Goal: Information Seeking & Learning: Compare options

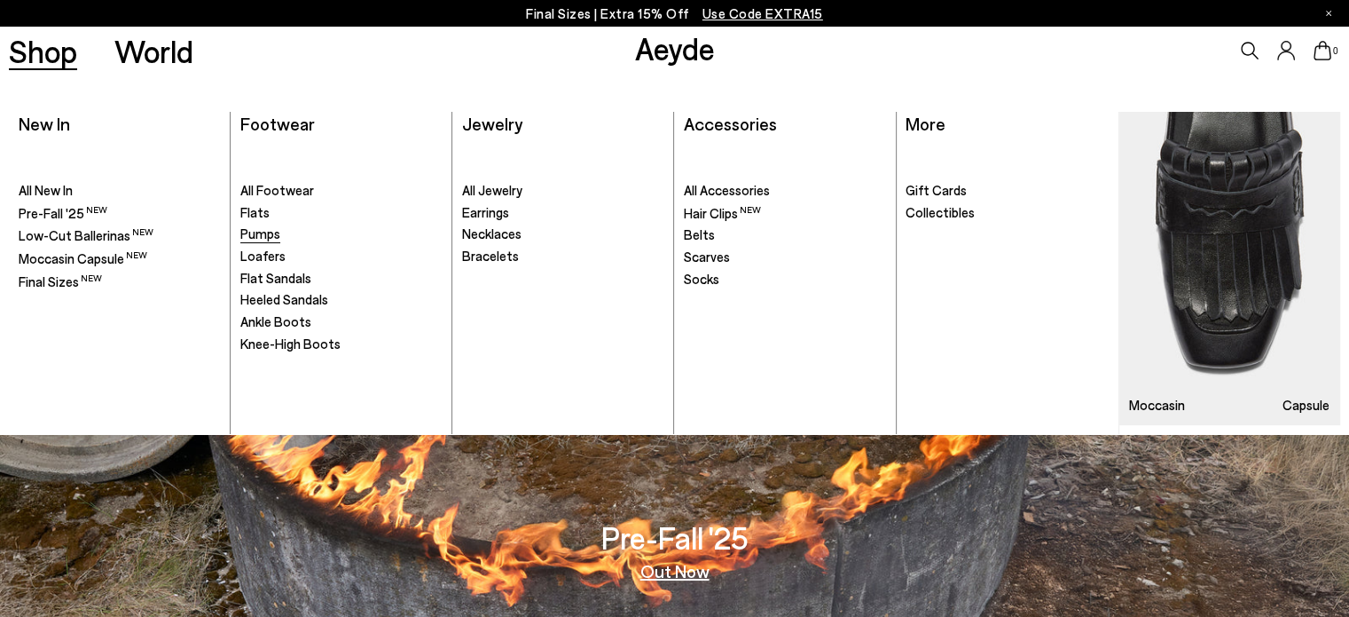
click at [252, 228] on span "Pumps" at bounding box center [260, 233] width 40 height 16
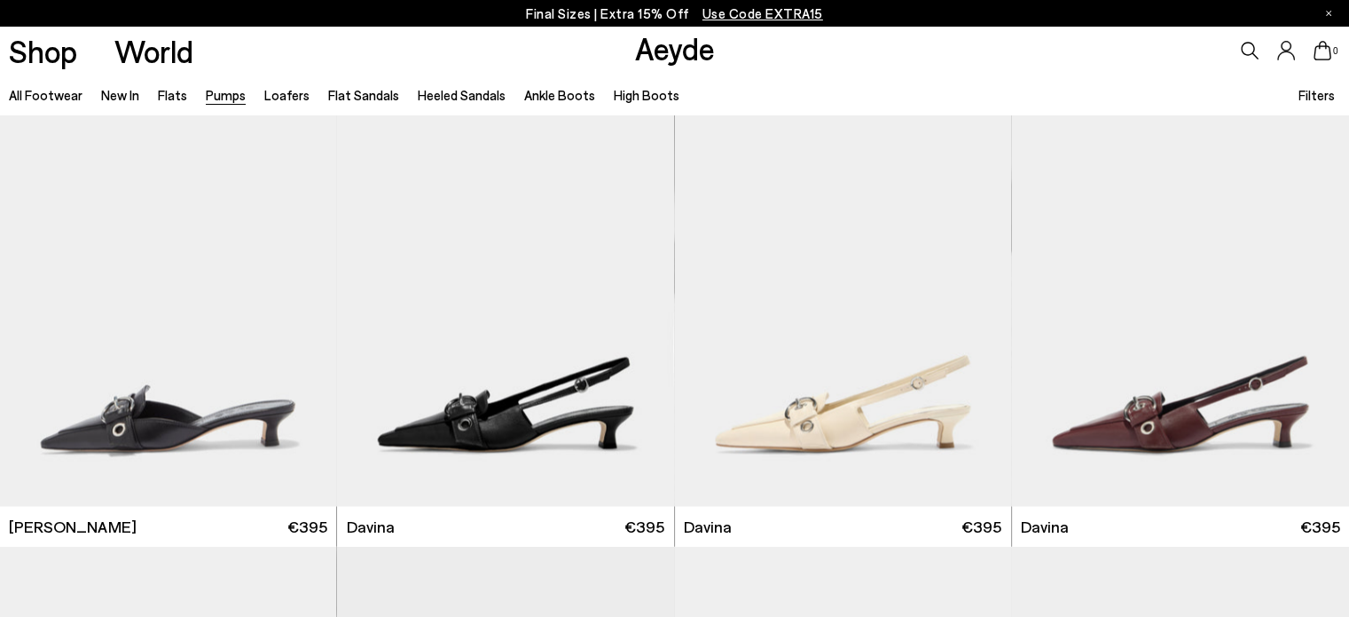
scroll to position [3477, 0]
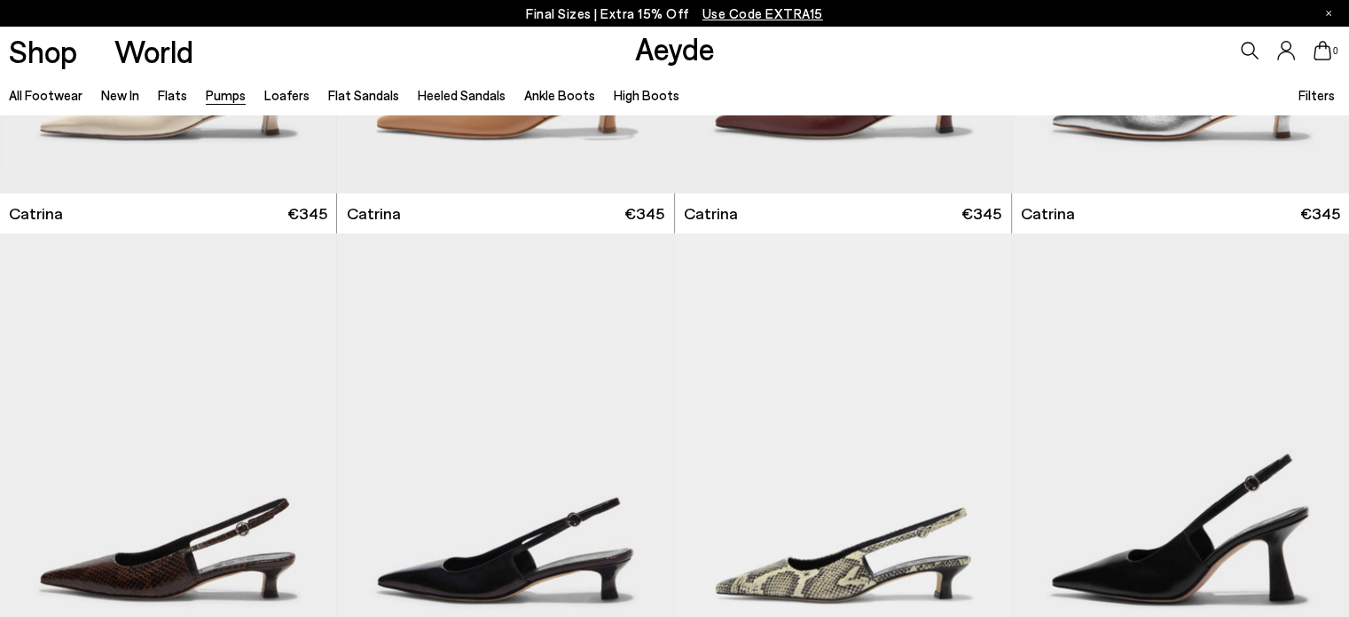
scroll to position [528, 0]
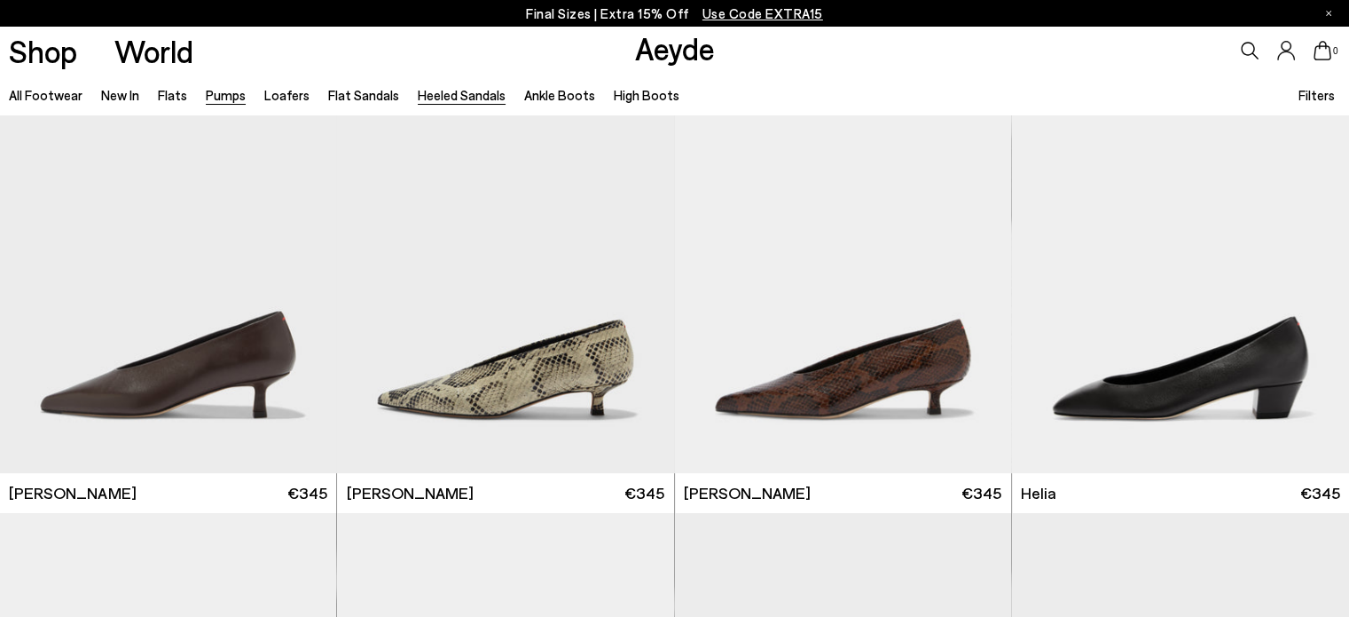
click at [444, 94] on link "Heeled Sandals" at bounding box center [462, 95] width 88 height 16
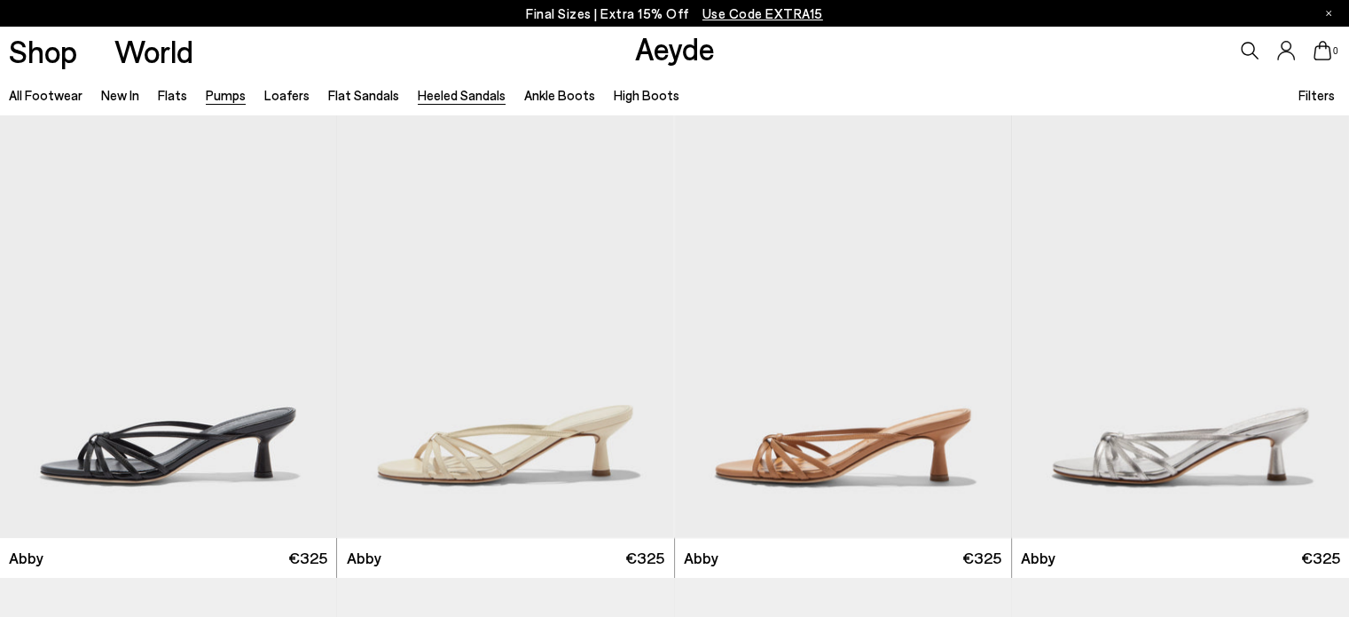
click at [220, 94] on link "Pumps" at bounding box center [226, 95] width 40 height 16
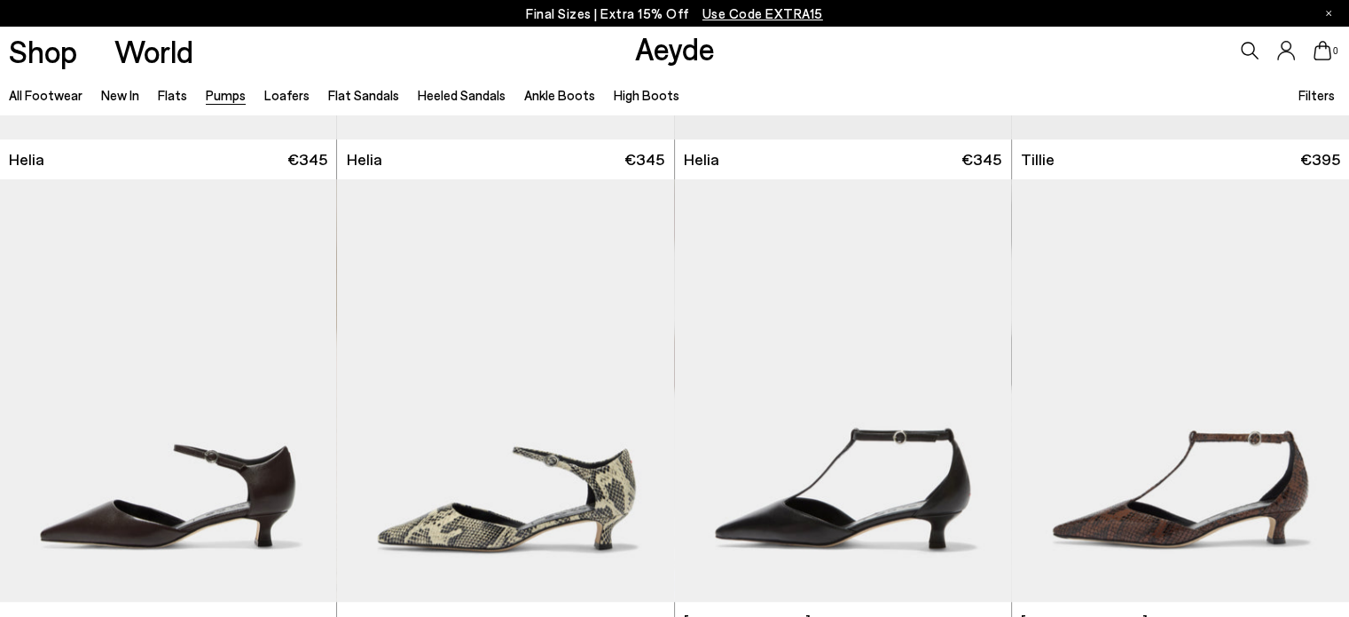
scroll to position [1566, 0]
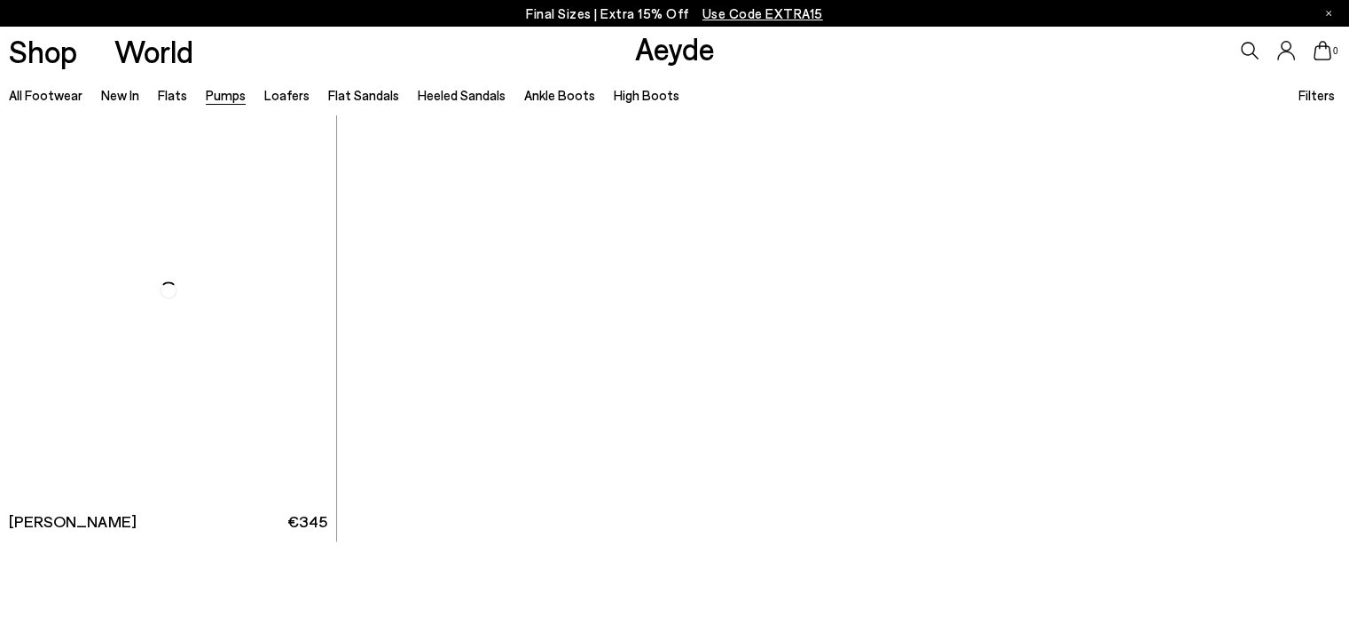
scroll to position [7927, 0]
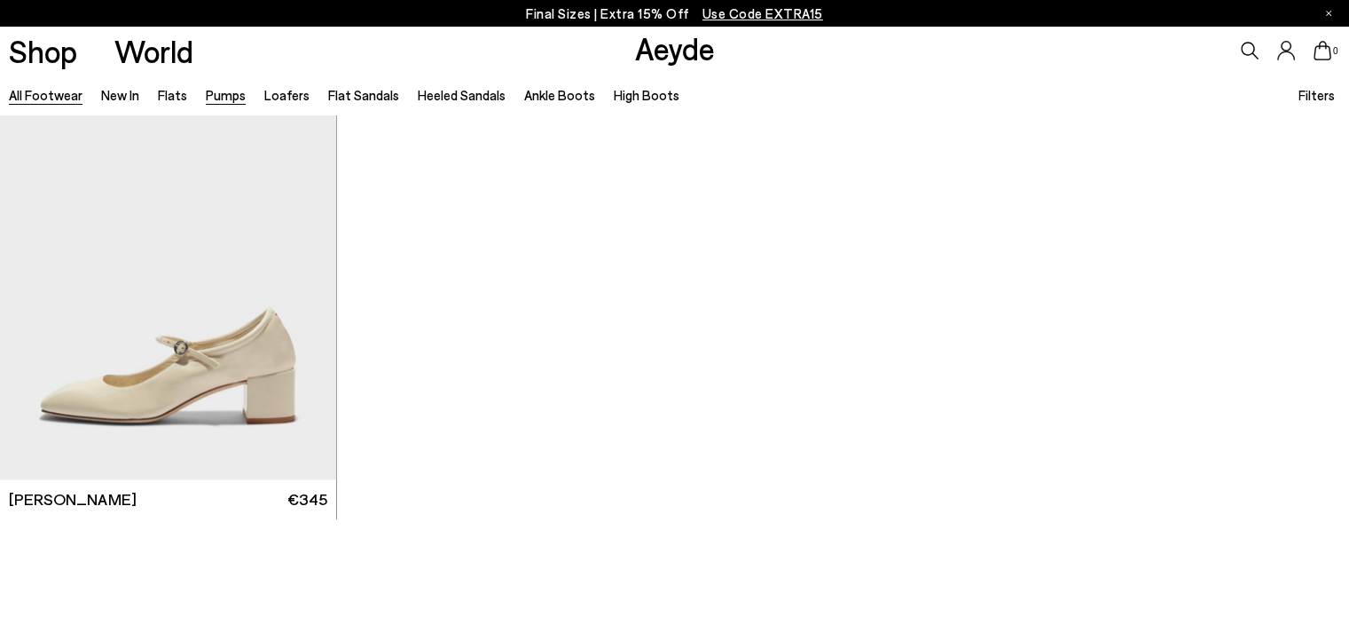
click at [67, 95] on link "All Footwear" at bounding box center [46, 95] width 74 height 16
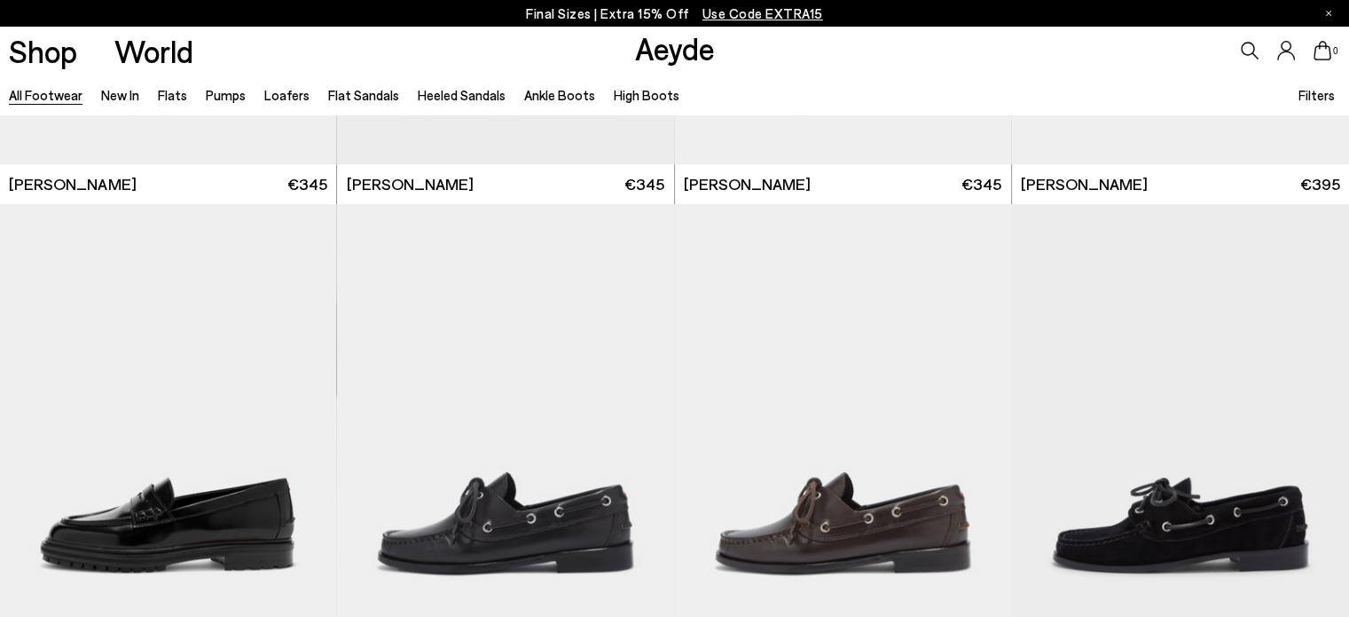
scroll to position [1799, 0]
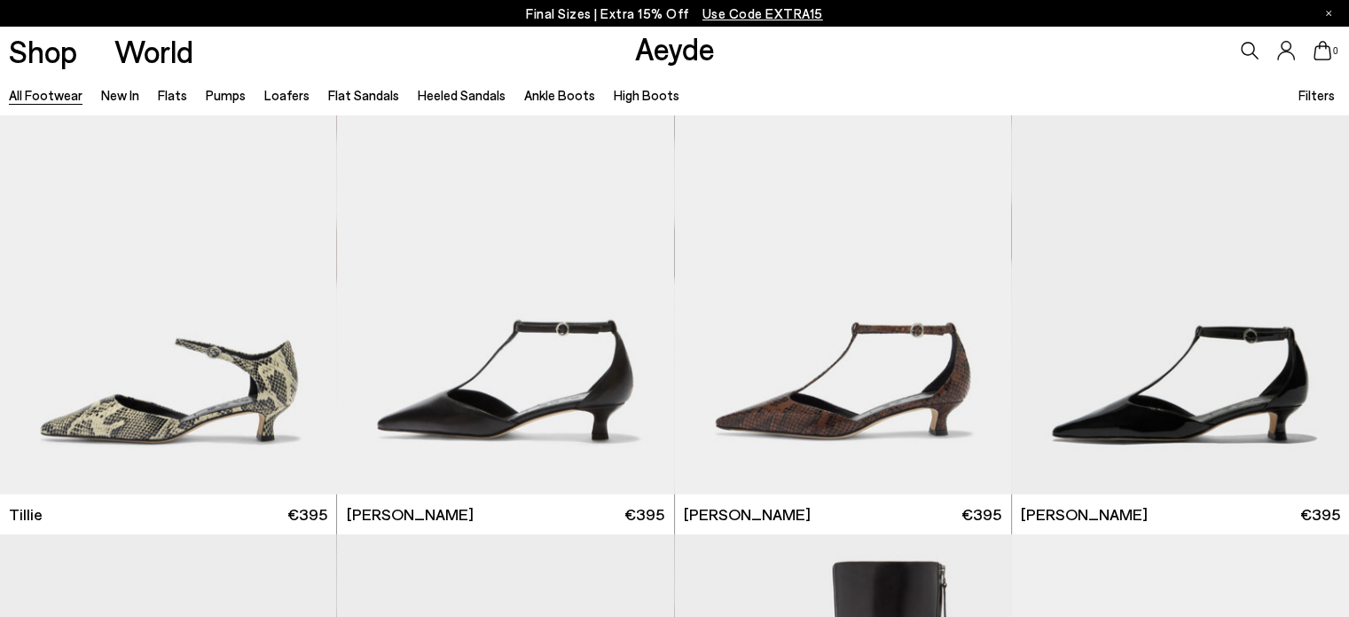
scroll to position [5169, 0]
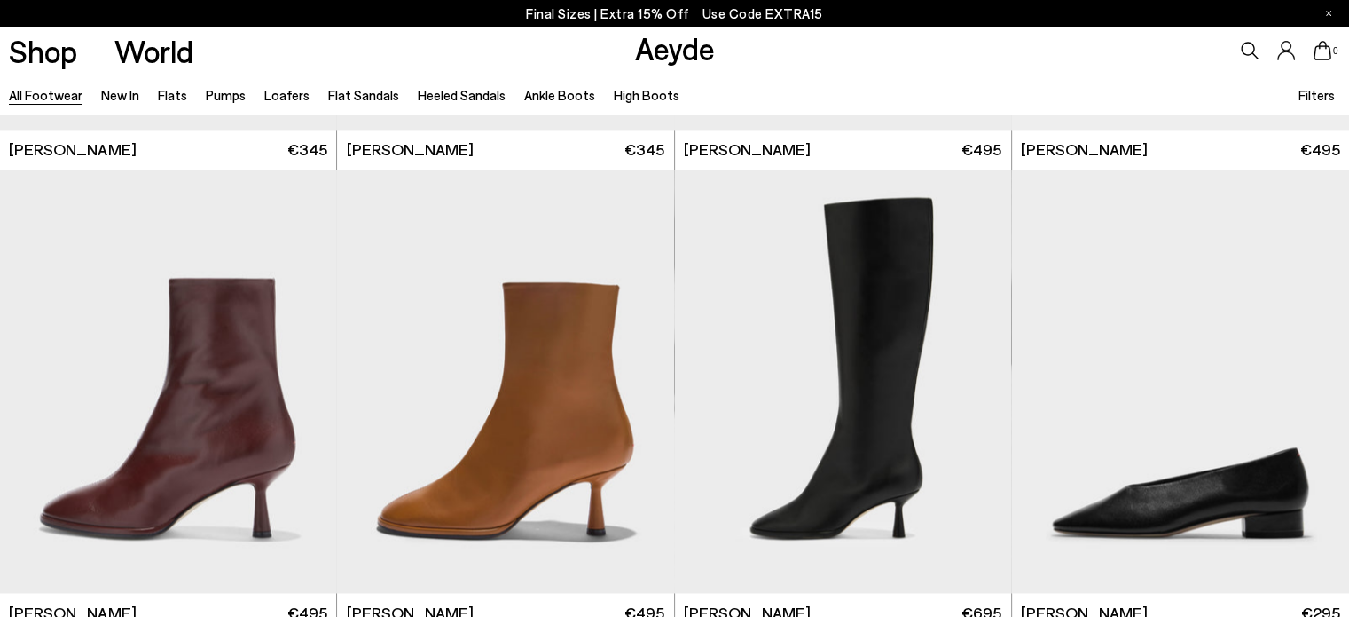
scroll to position [9217, 0]
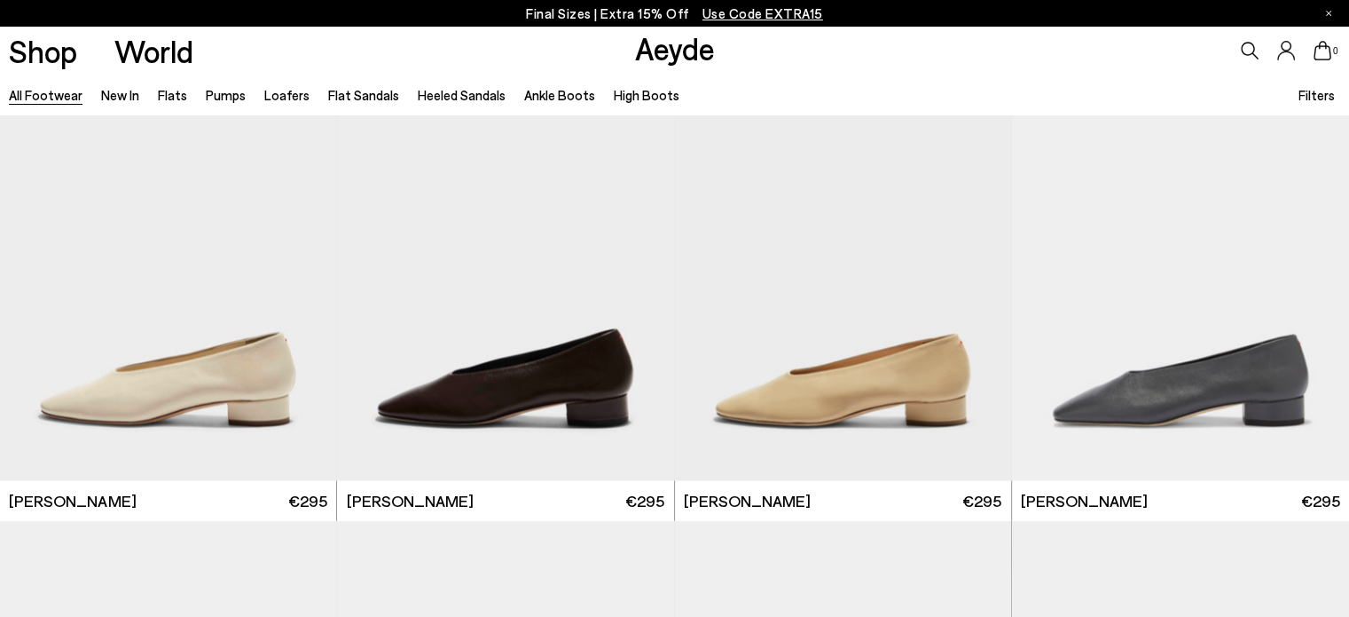
scroll to position [9831, 0]
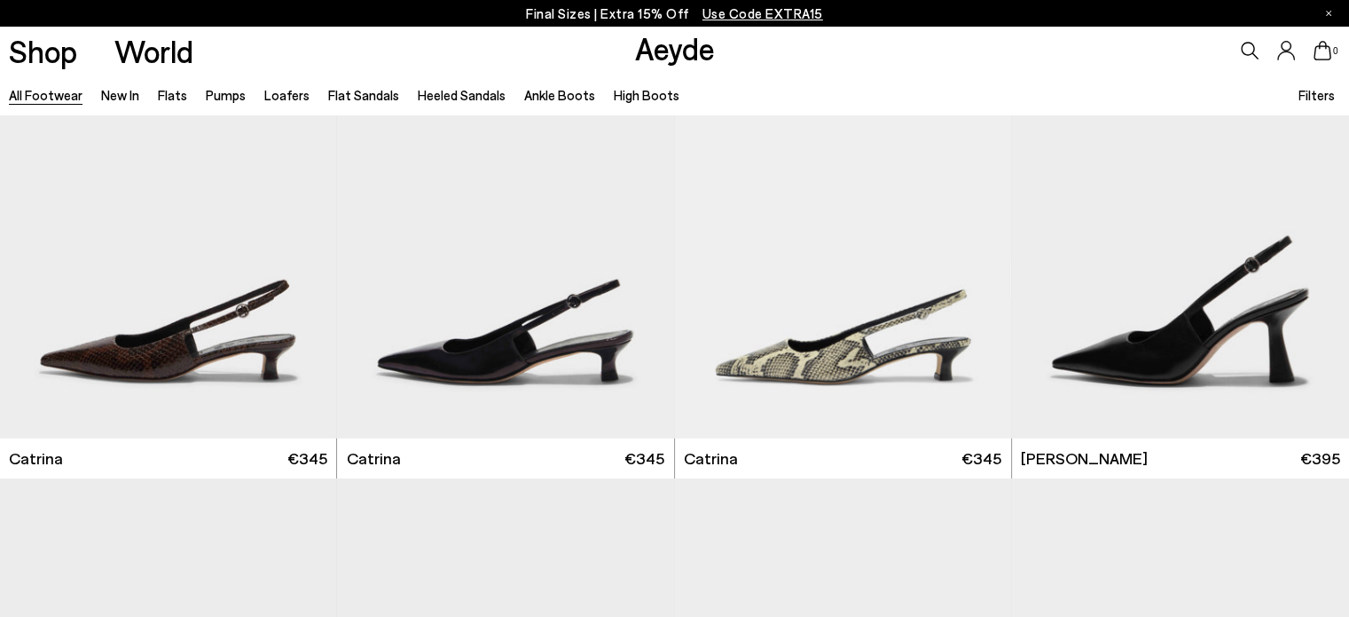
scroll to position [12614, 0]
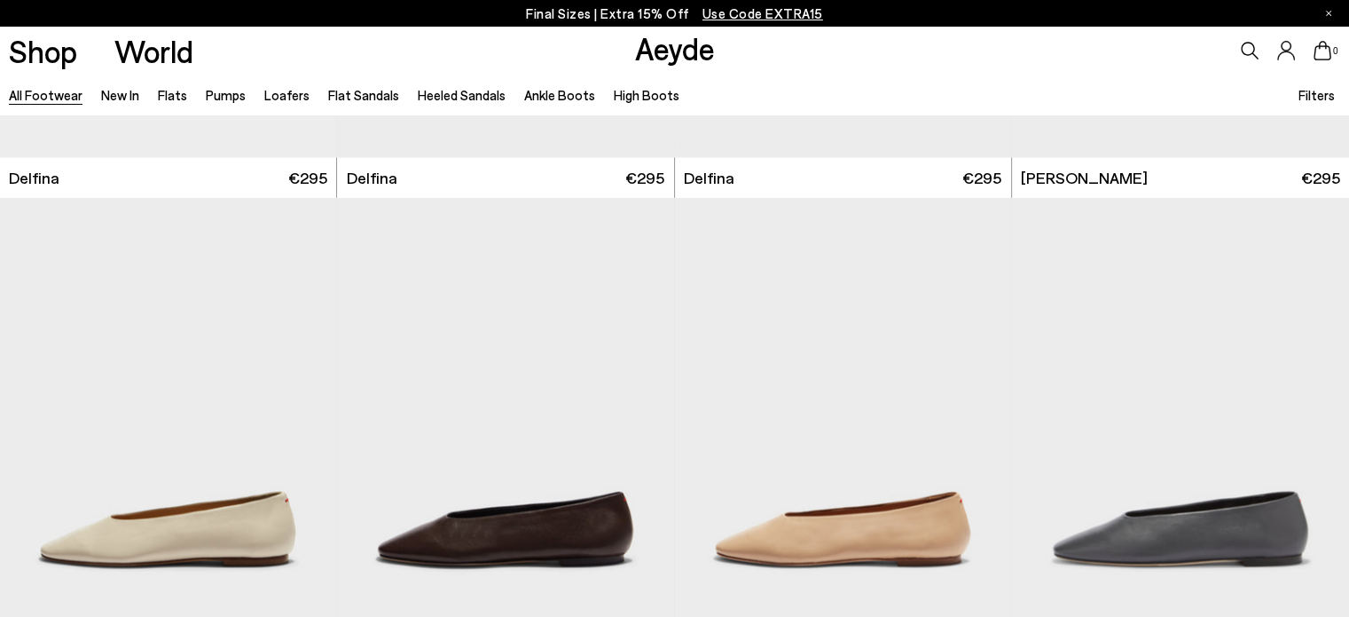
scroll to position [17582, 0]
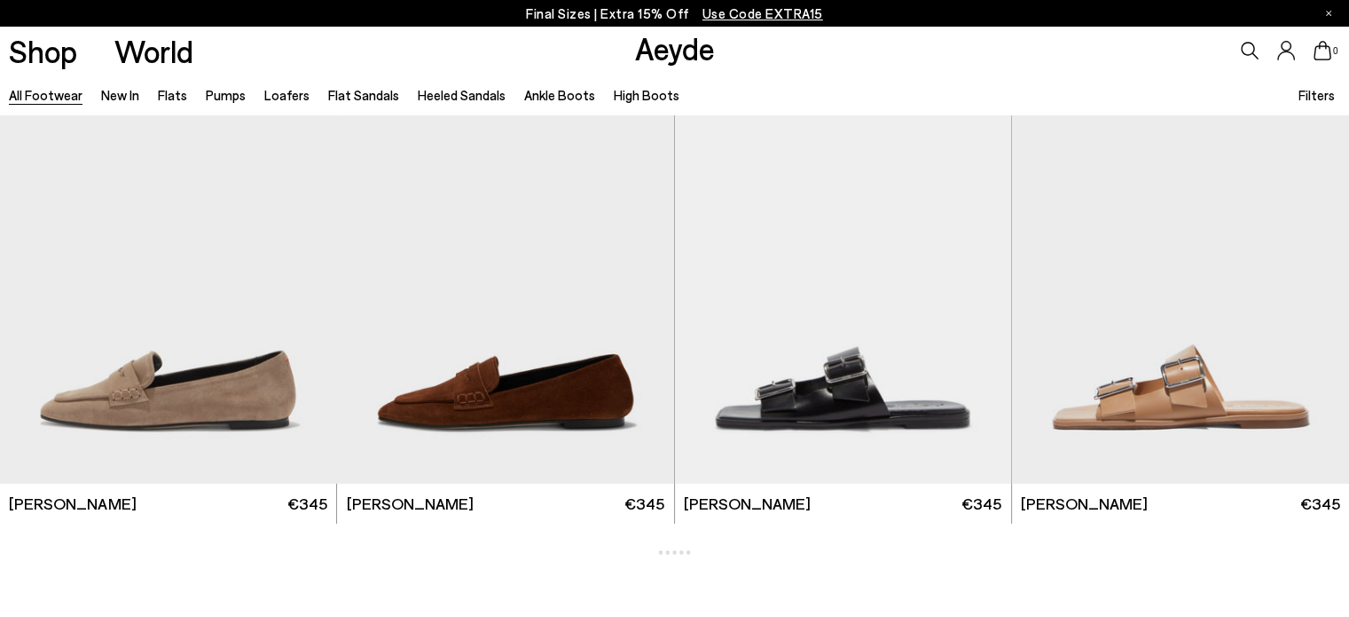
scroll to position [19080, 0]
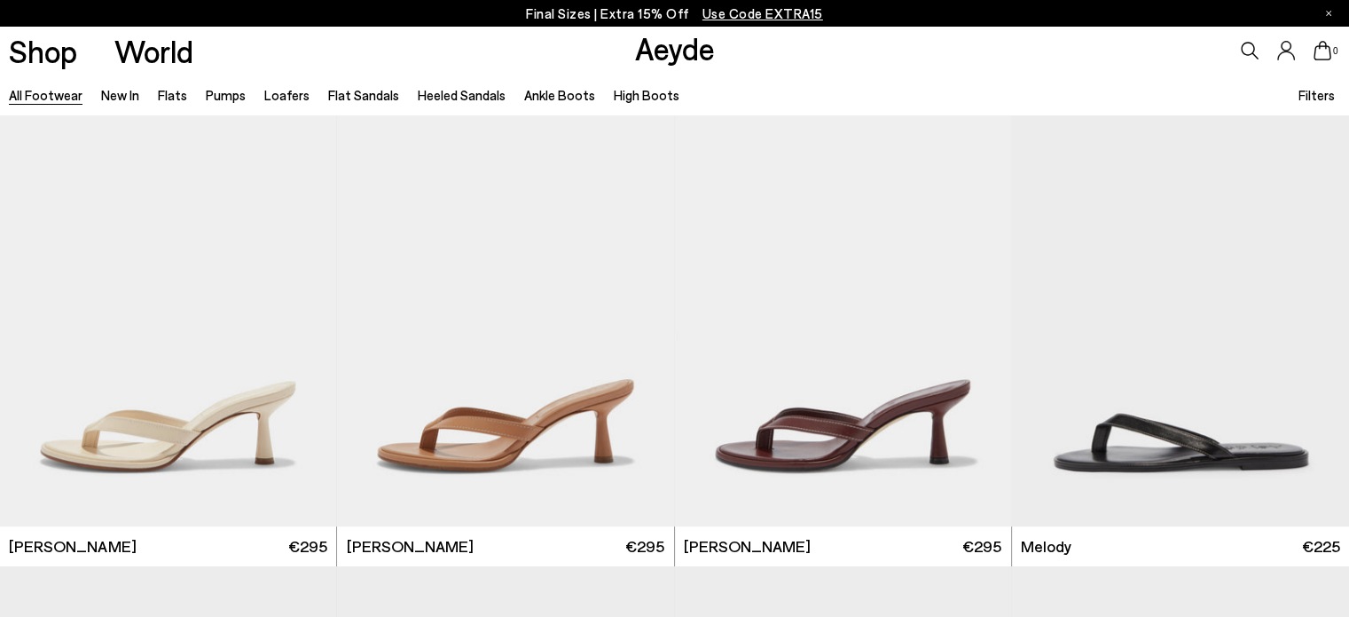
scroll to position [21835, 0]
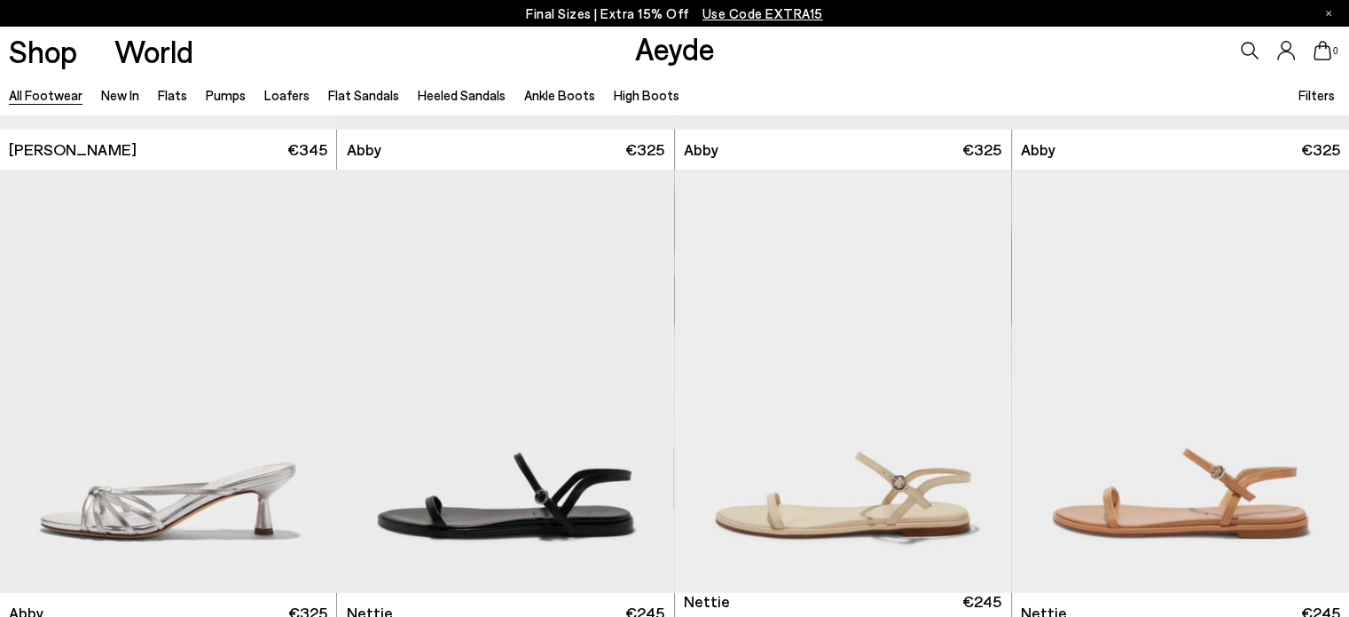
scroll to position [25326, 0]
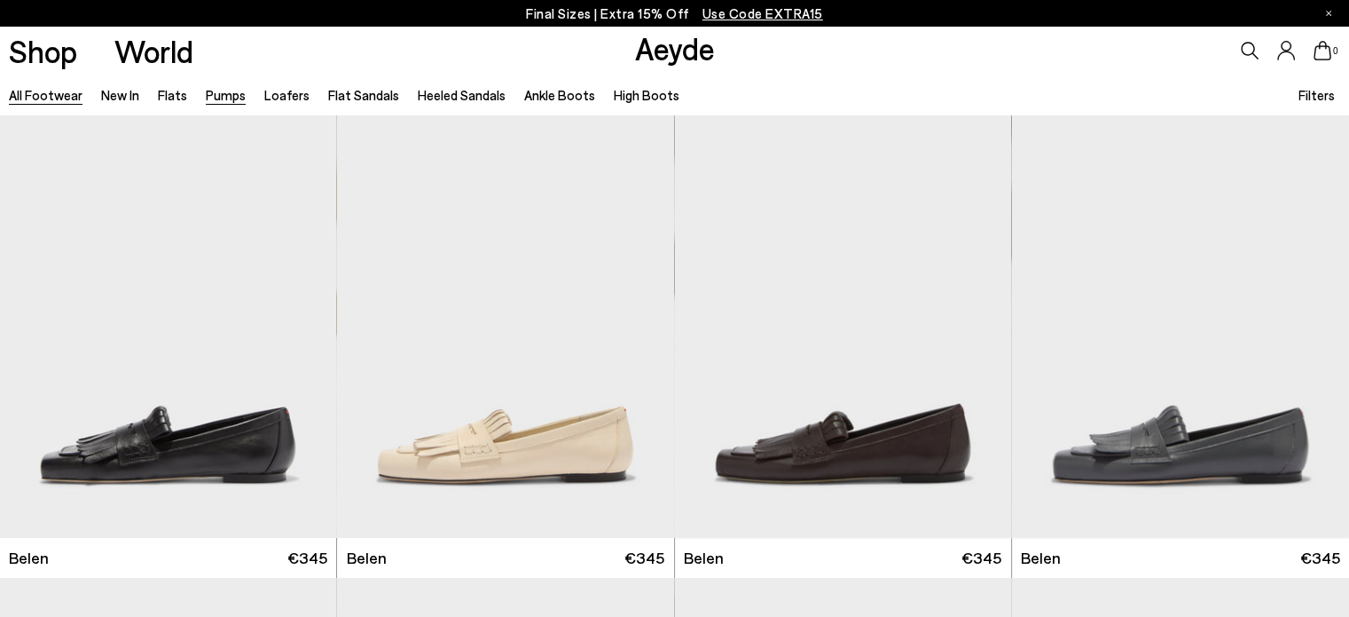
click at [234, 98] on link "Pumps" at bounding box center [226, 95] width 40 height 16
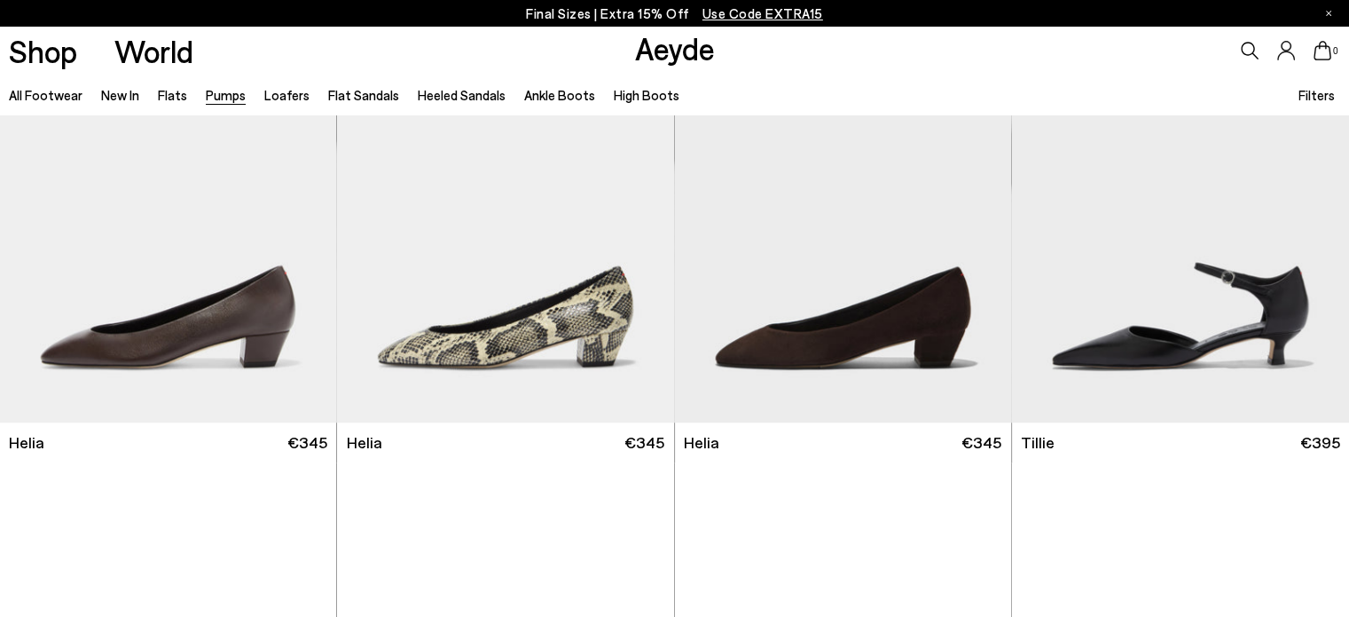
scroll to position [1046, 0]
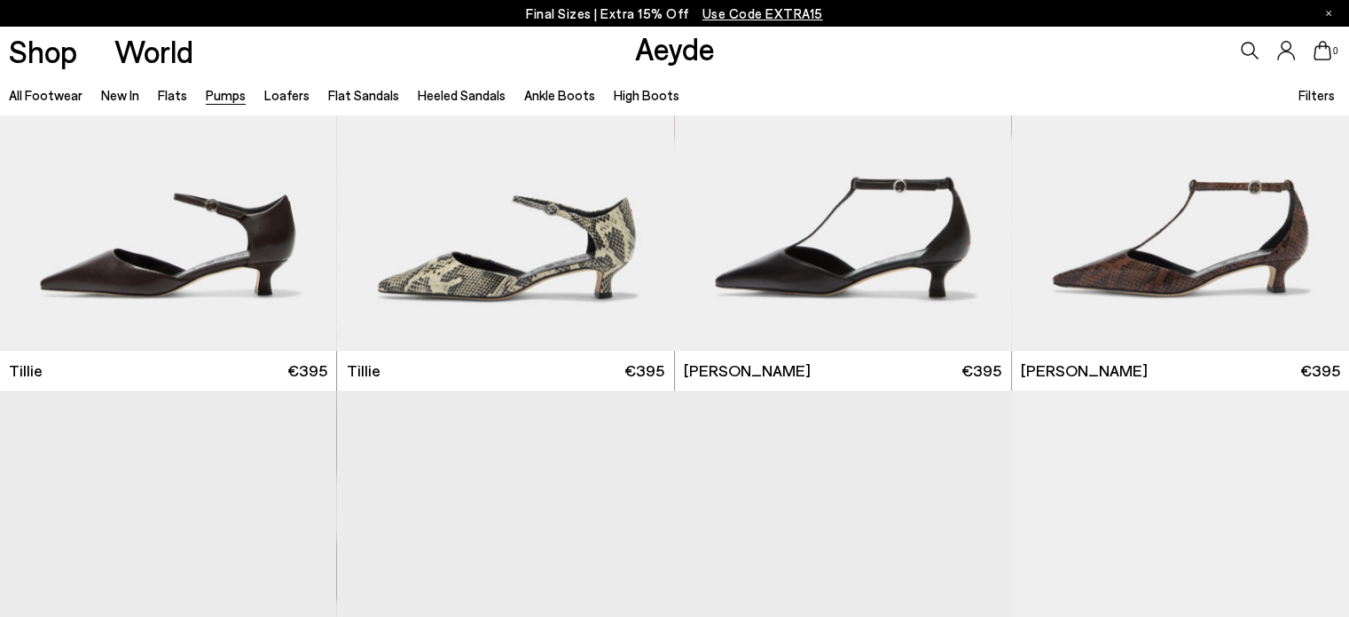
scroll to position [1583, 0]
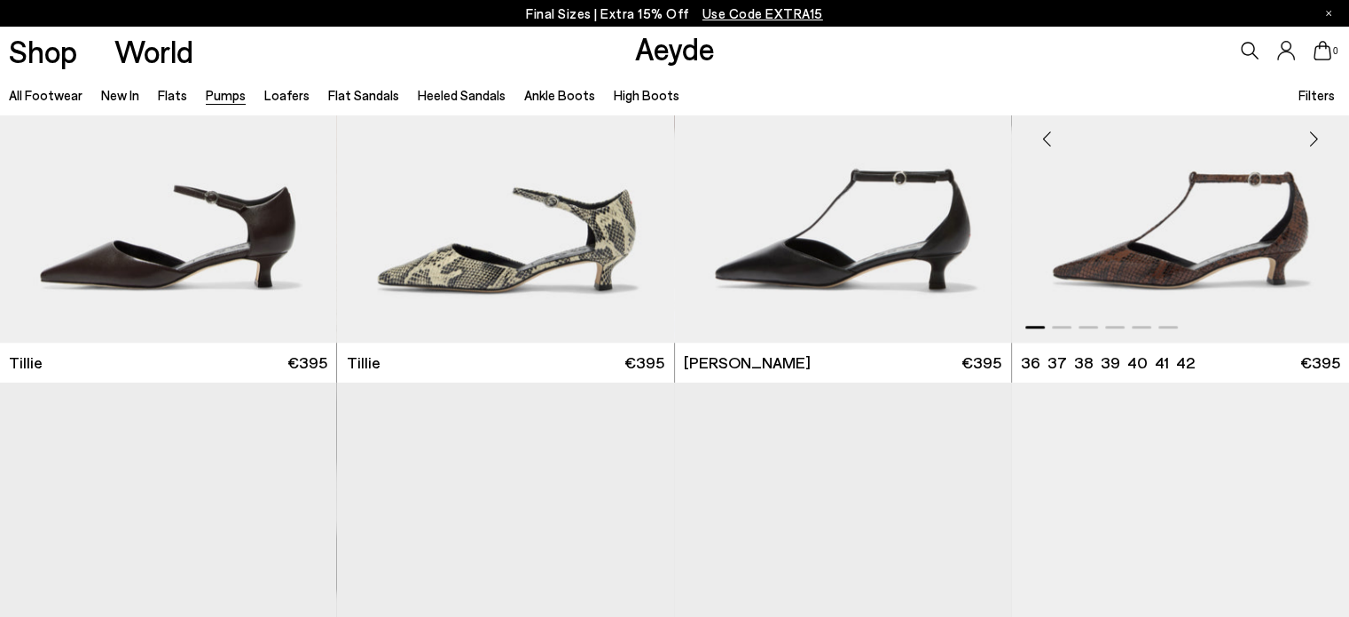
click at [1315, 137] on div "Next slide" at bounding box center [1313, 138] width 53 height 53
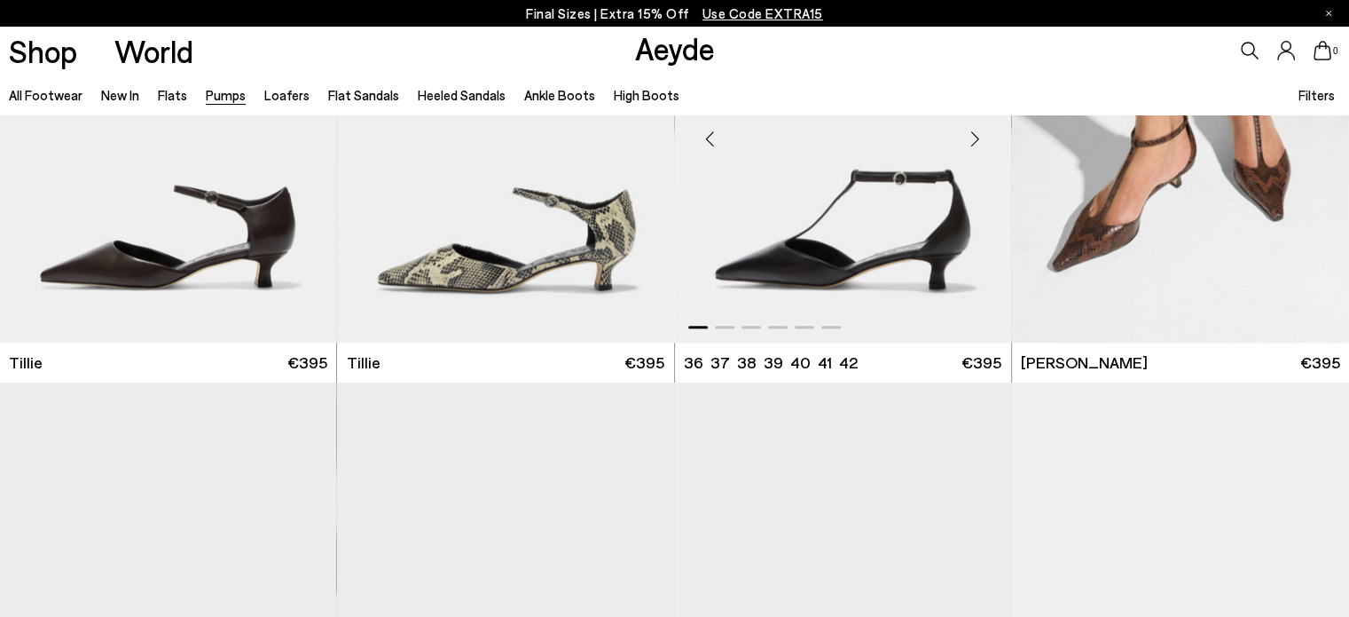
click at [972, 152] on div "Next slide" at bounding box center [975, 138] width 53 height 53
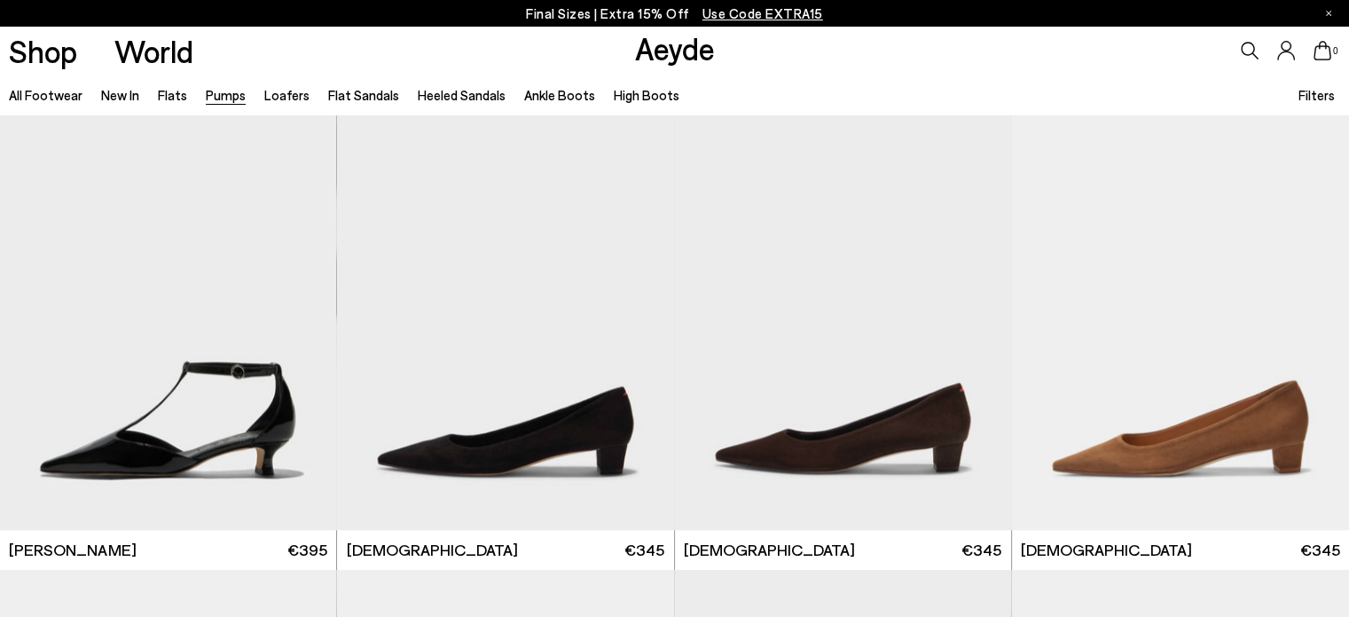
scroll to position [1882, 0]
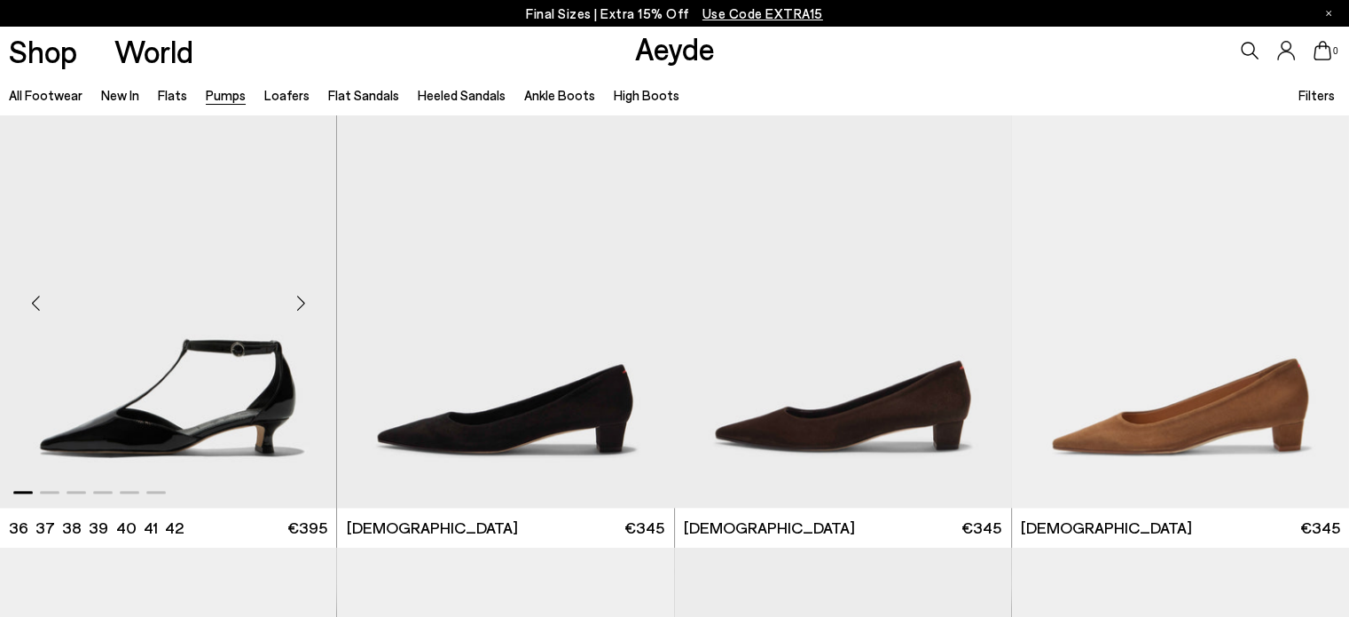
click at [295, 295] on div "Next slide" at bounding box center [300, 303] width 53 height 53
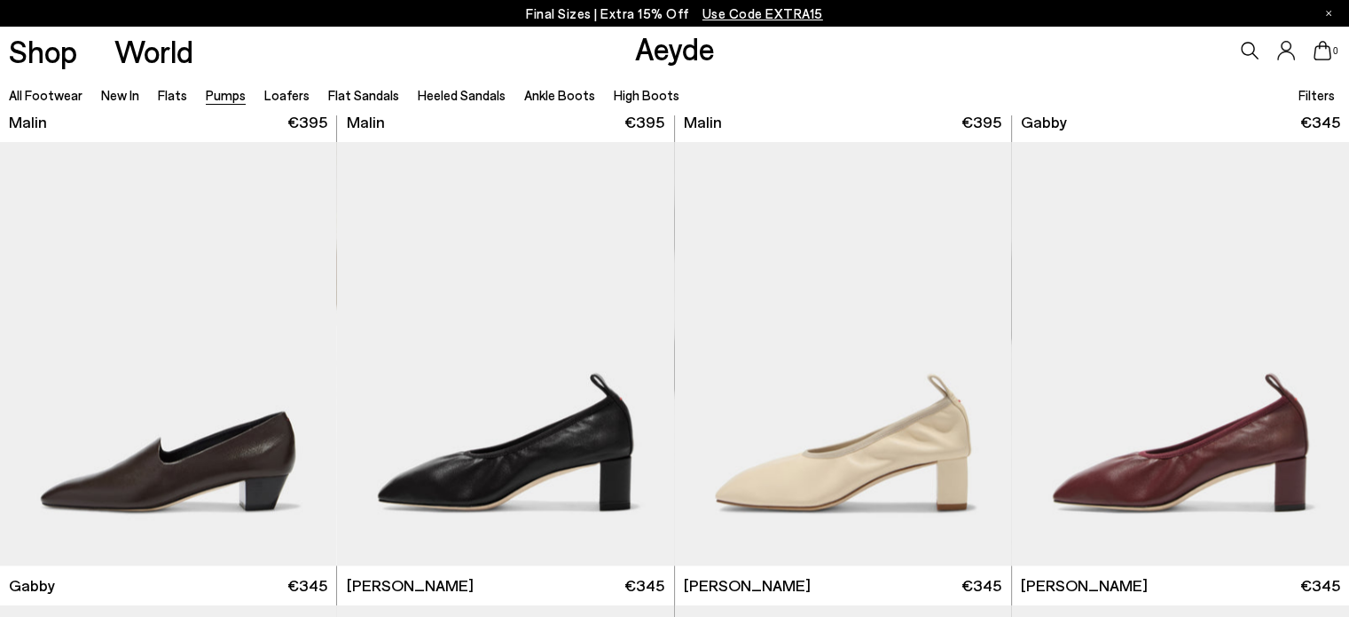
scroll to position [2766, 0]
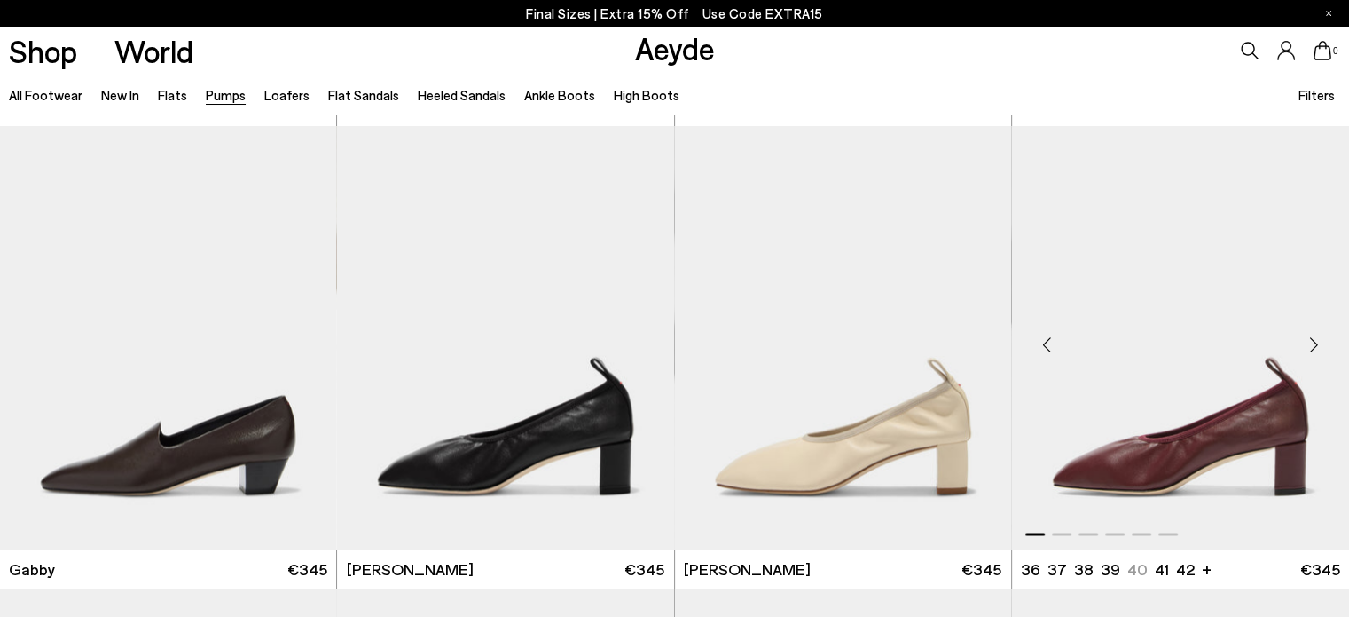
click at [1308, 342] on div "Next slide" at bounding box center [1313, 344] width 53 height 53
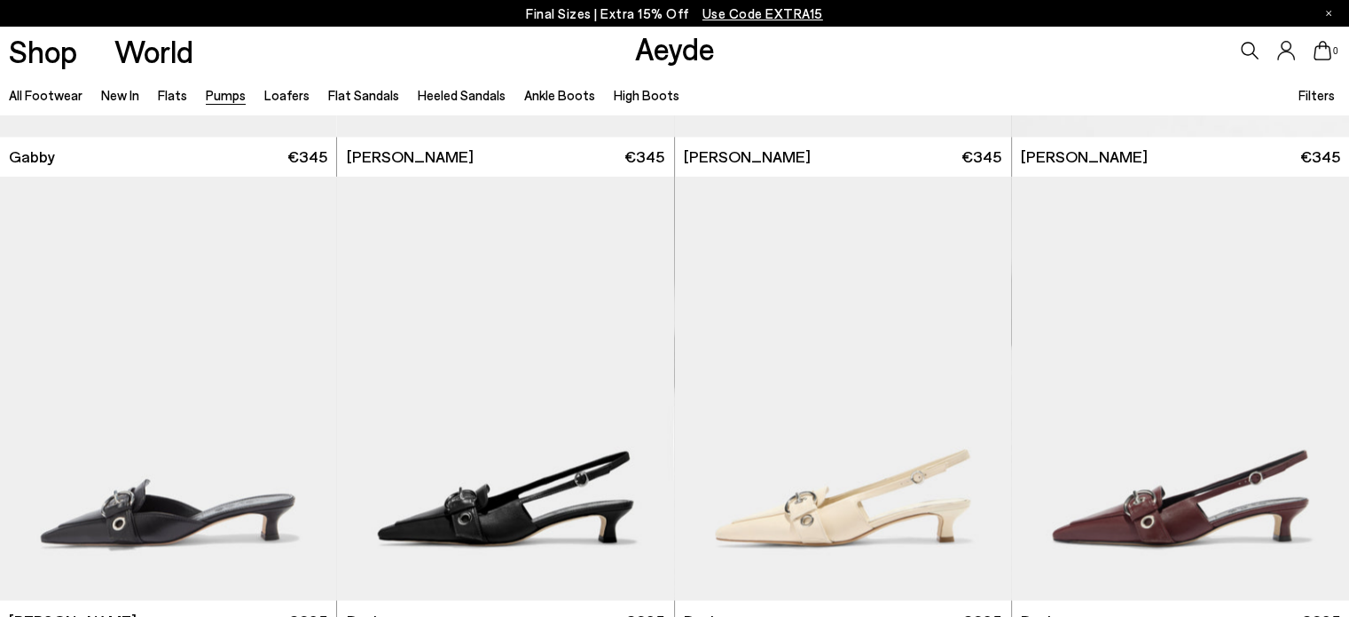
scroll to position [3224, 0]
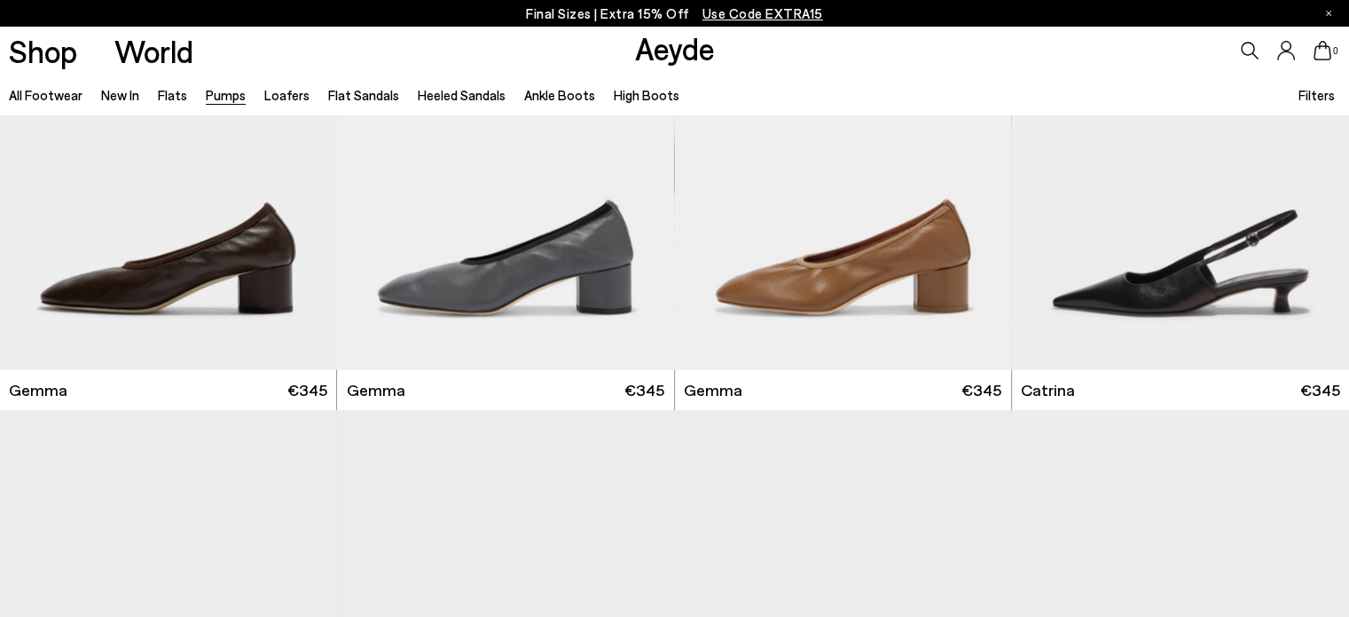
scroll to position [3960, 0]
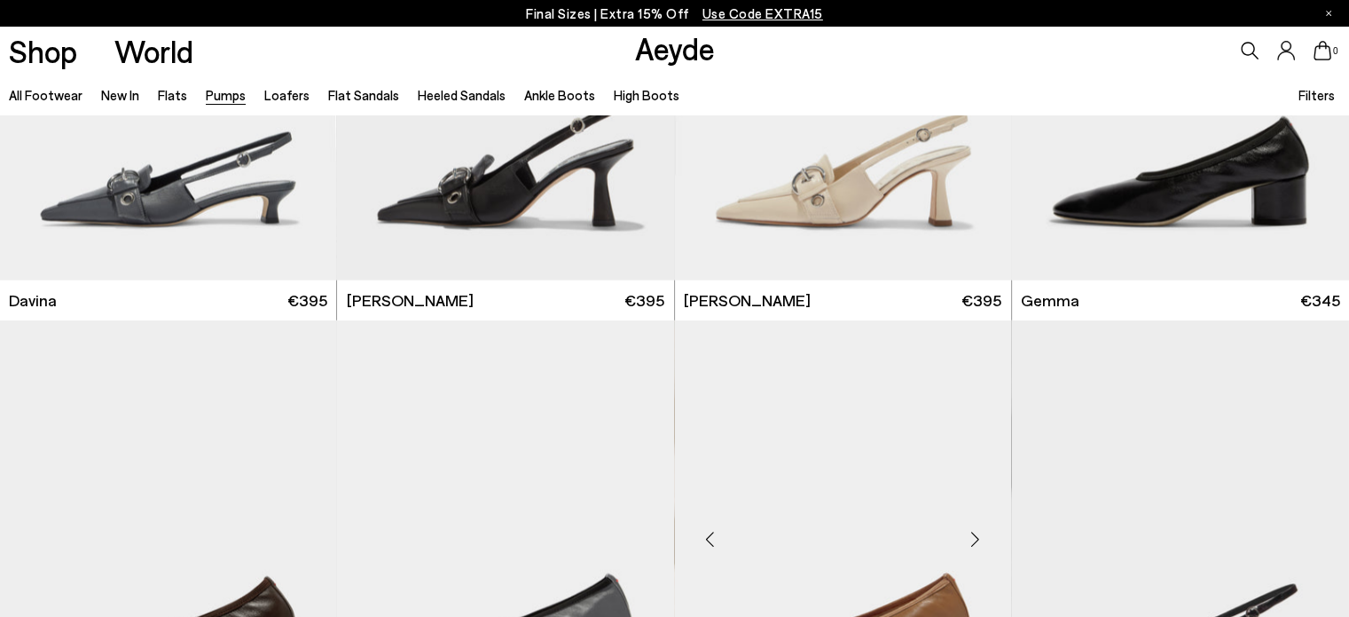
click at [986, 528] on div "Next slide" at bounding box center [975, 539] width 53 height 53
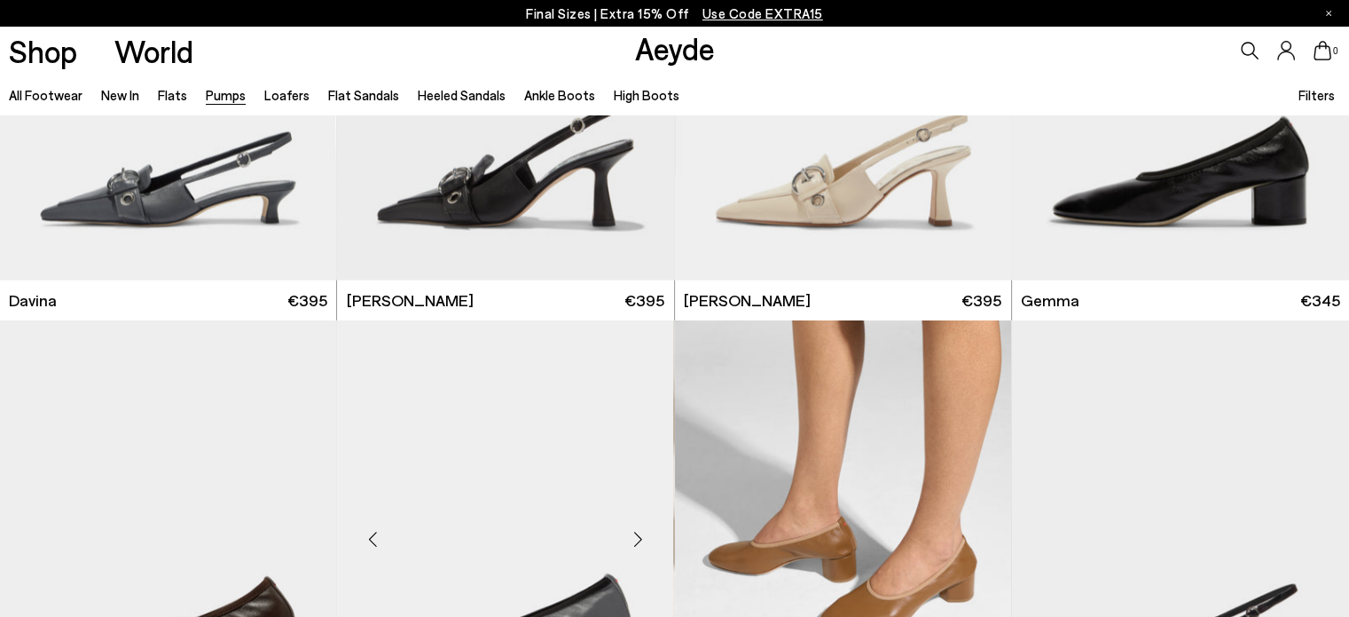
click at [627, 534] on div "Next slide" at bounding box center [638, 539] width 53 height 53
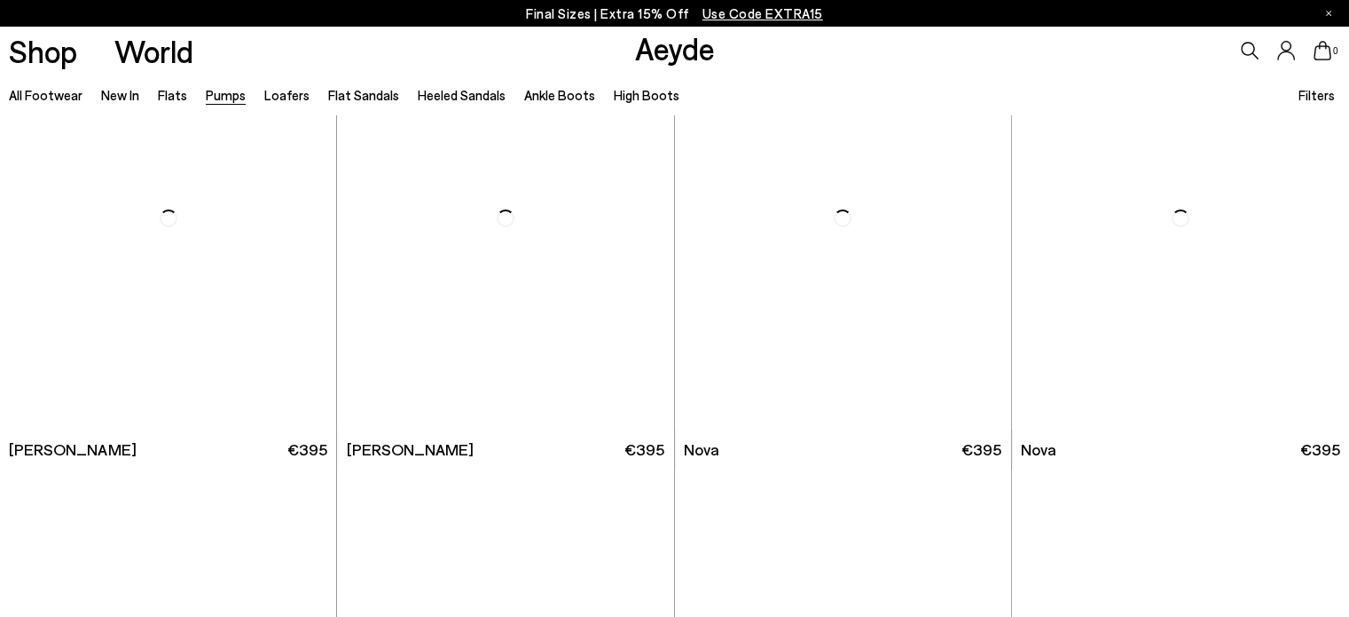
scroll to position [6159, 0]
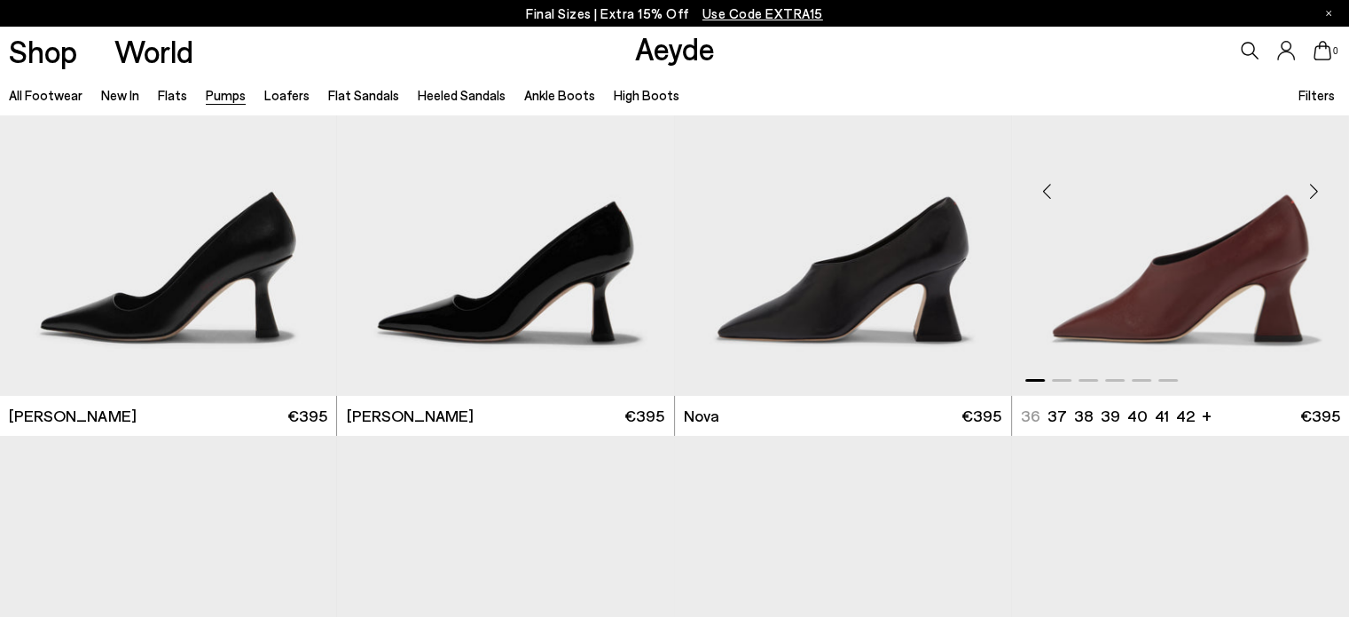
click at [1308, 197] on div "Next slide" at bounding box center [1313, 191] width 53 height 53
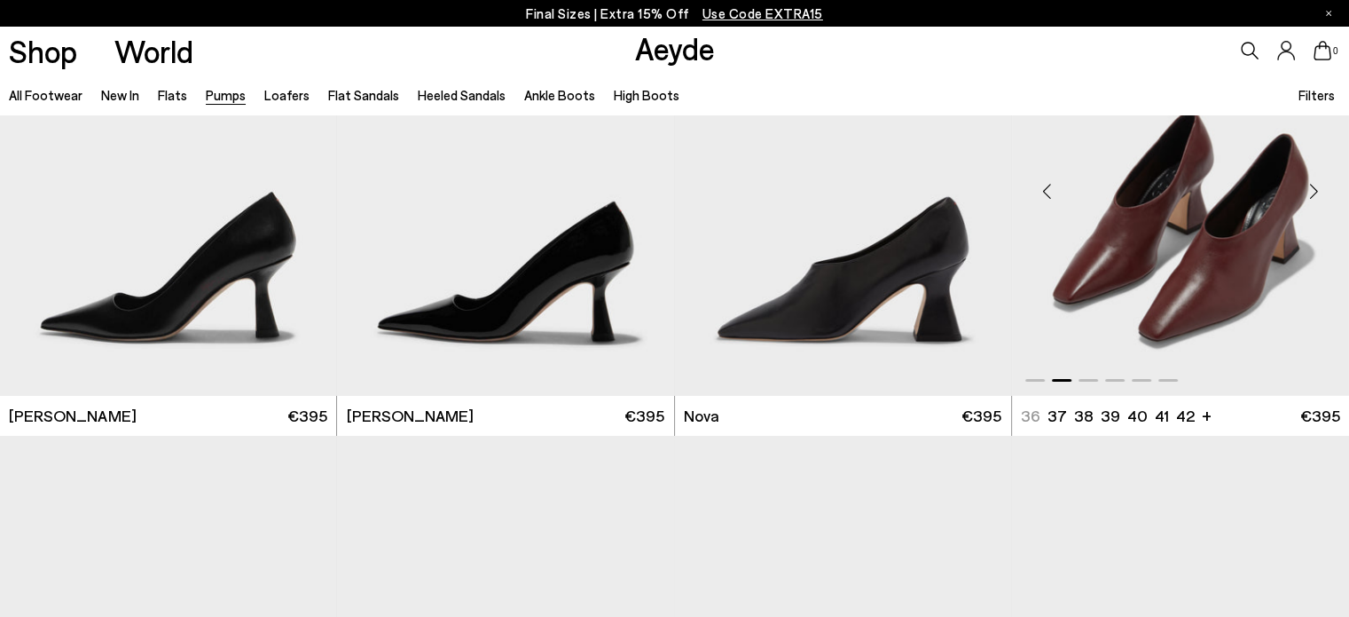
click at [1308, 197] on div "Next slide" at bounding box center [1313, 191] width 53 height 53
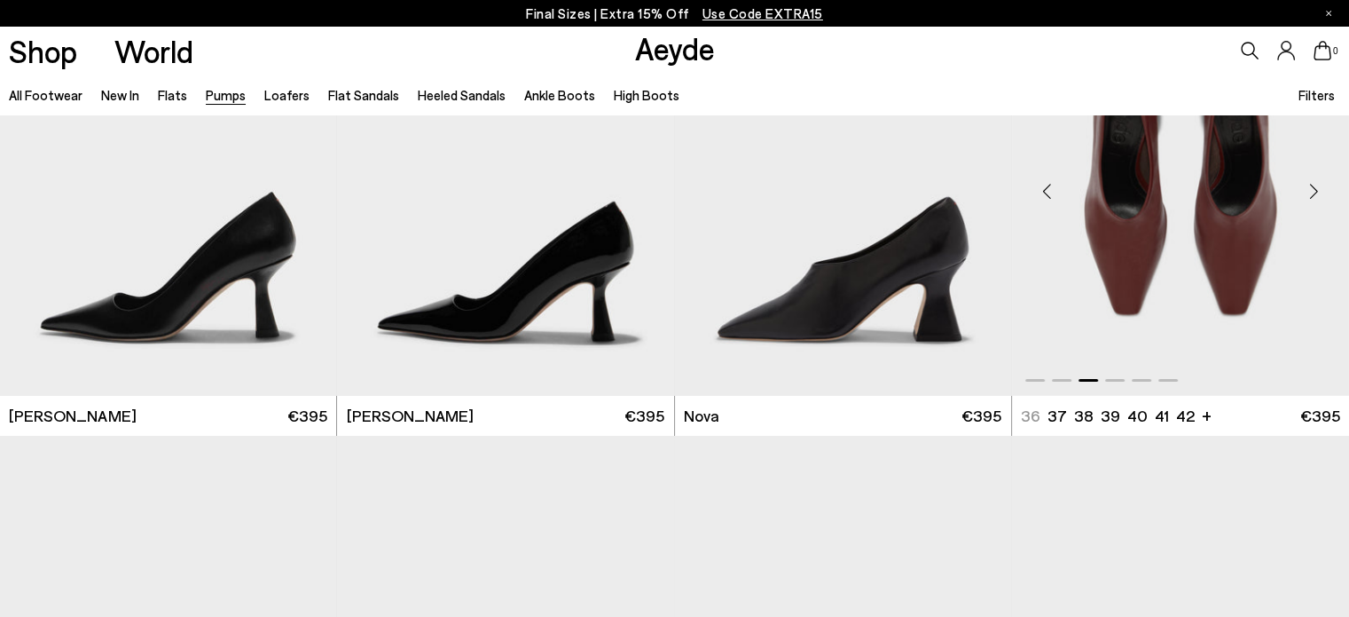
click at [1308, 197] on div "Next slide" at bounding box center [1313, 191] width 53 height 53
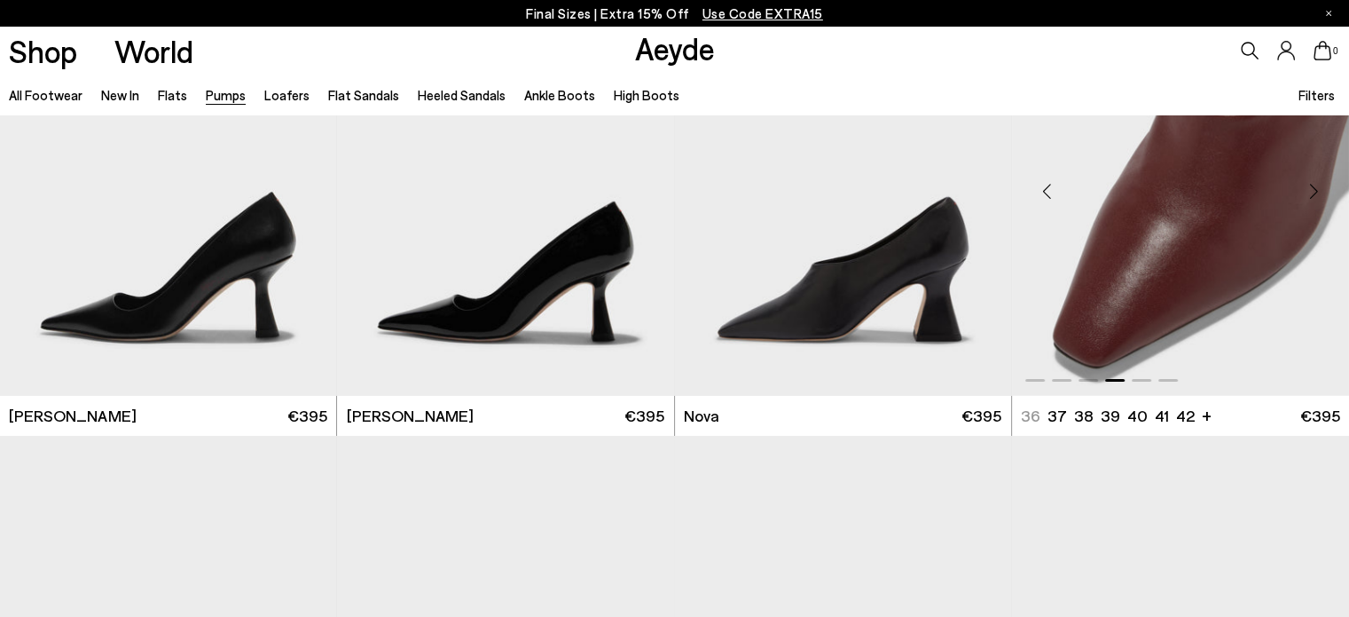
click at [1308, 197] on div "Next slide" at bounding box center [1313, 191] width 53 height 53
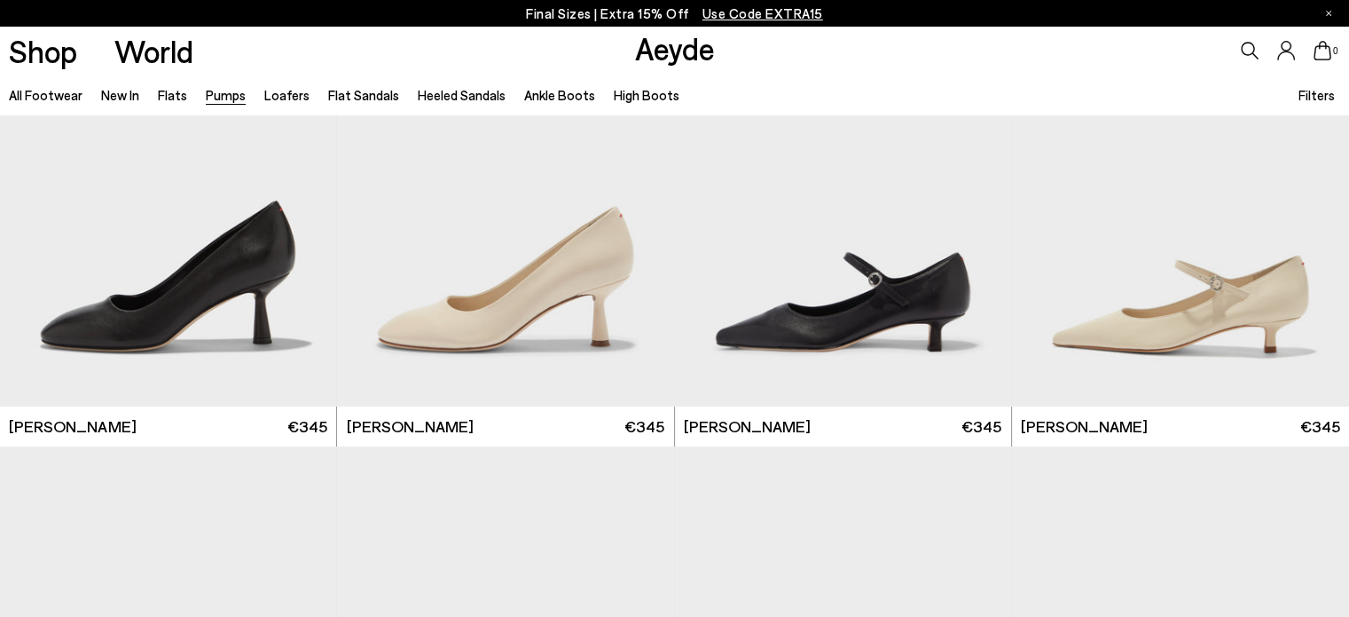
scroll to position [6600, 0]
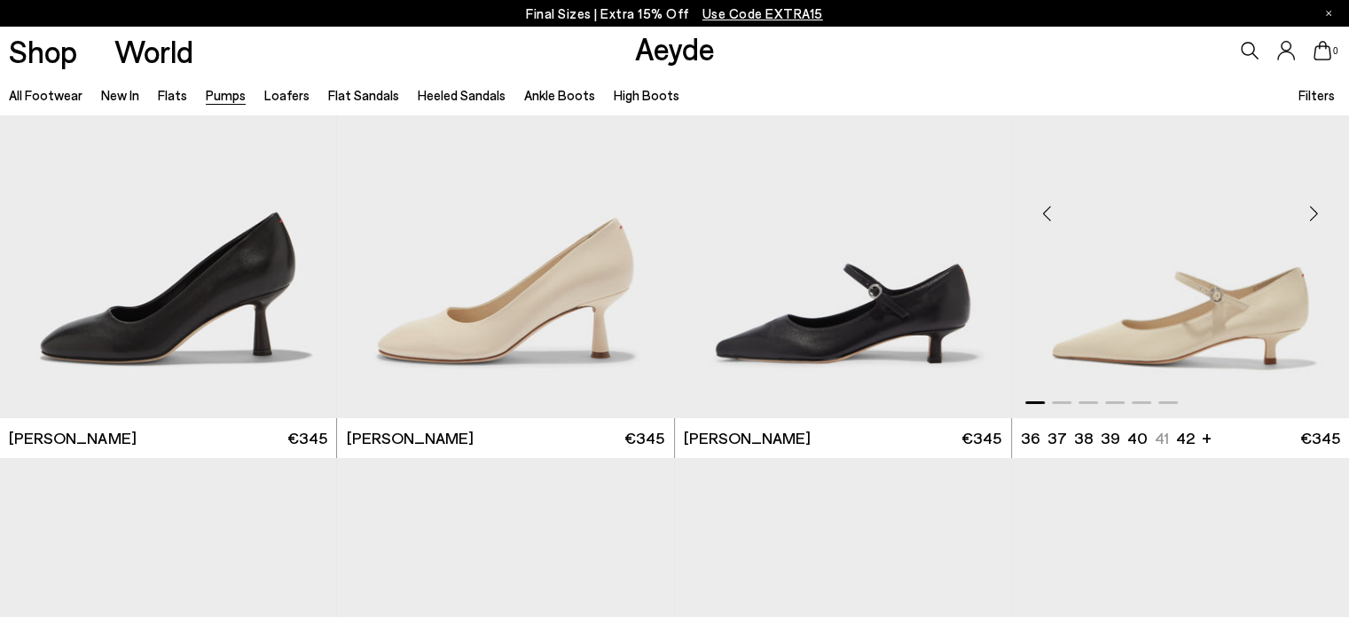
click at [1316, 226] on div "Next slide" at bounding box center [1313, 213] width 53 height 53
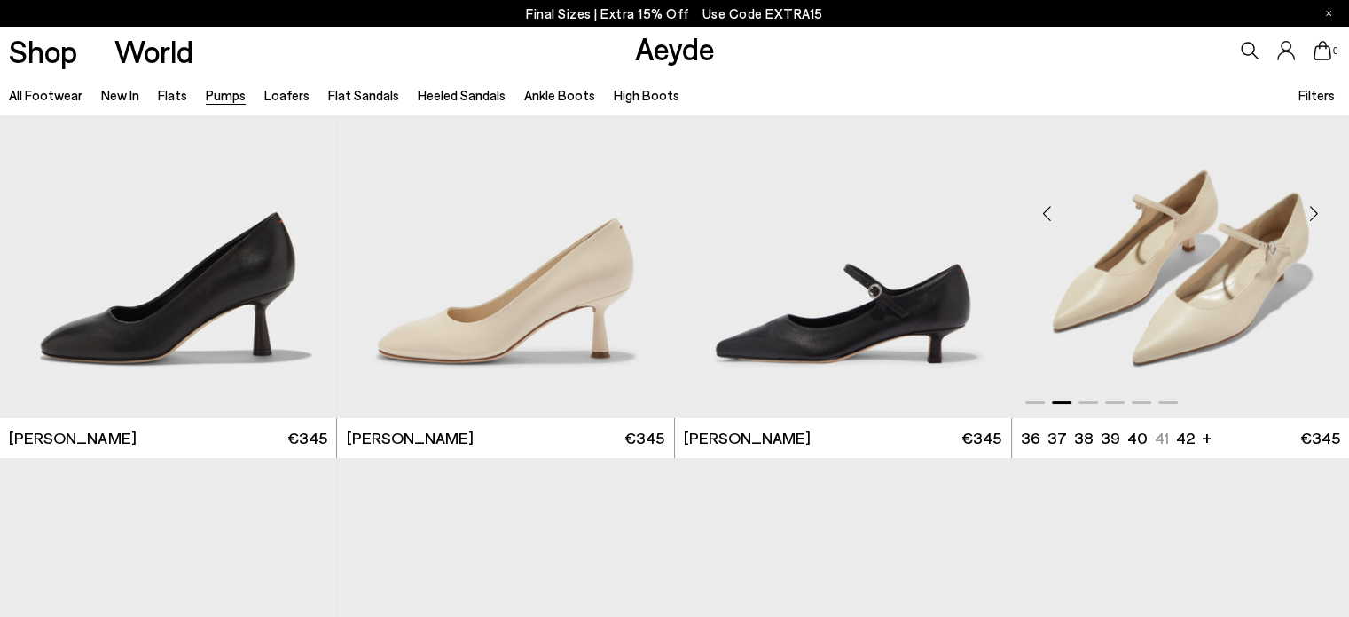
click at [1316, 226] on div "Next slide" at bounding box center [1313, 213] width 53 height 53
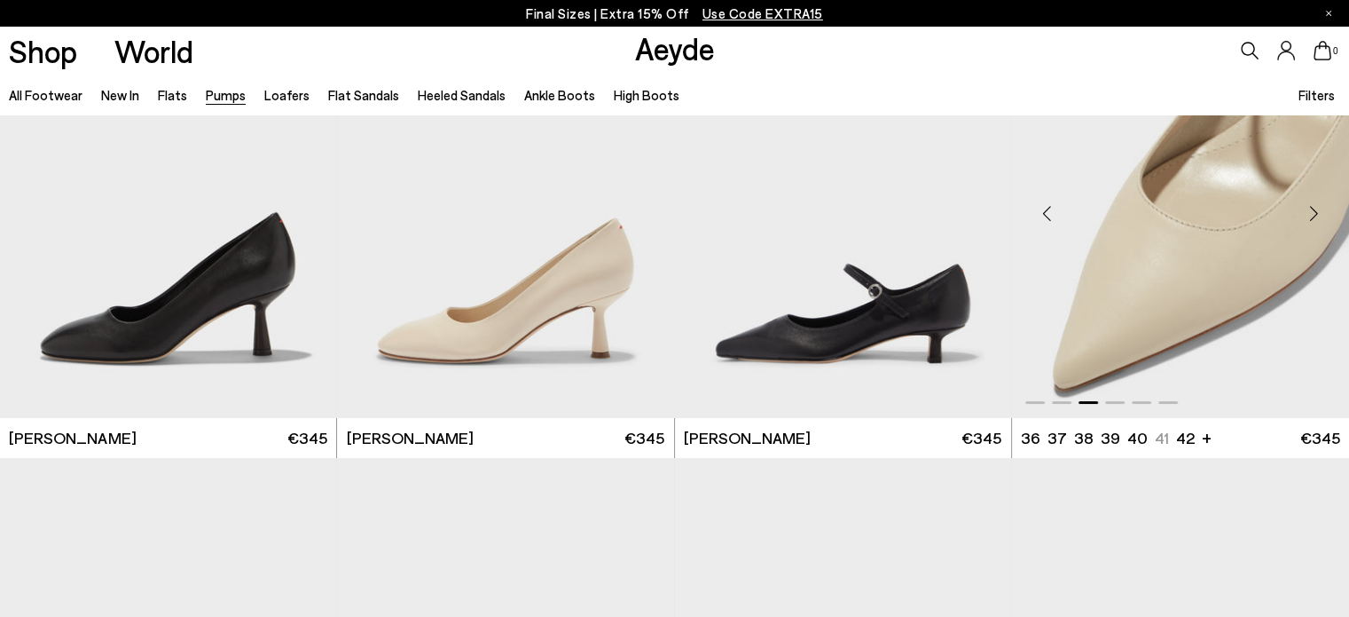
click at [1316, 226] on div "Next slide" at bounding box center [1313, 213] width 53 height 53
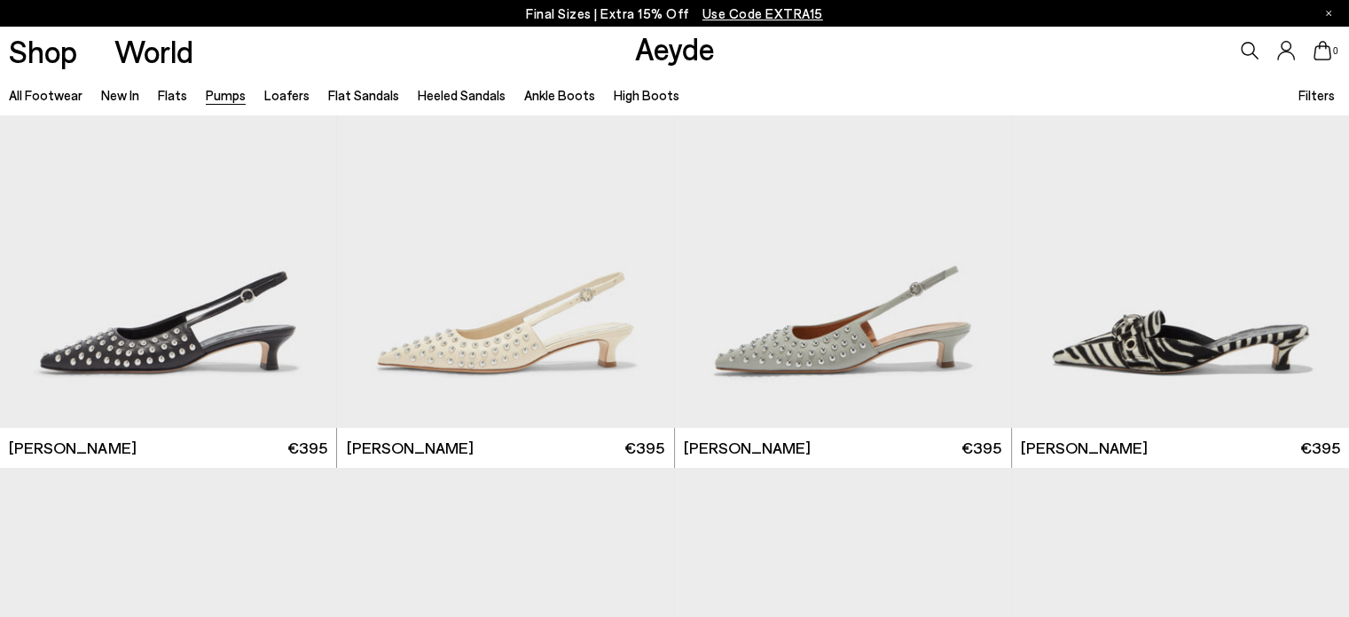
scroll to position [7043, 0]
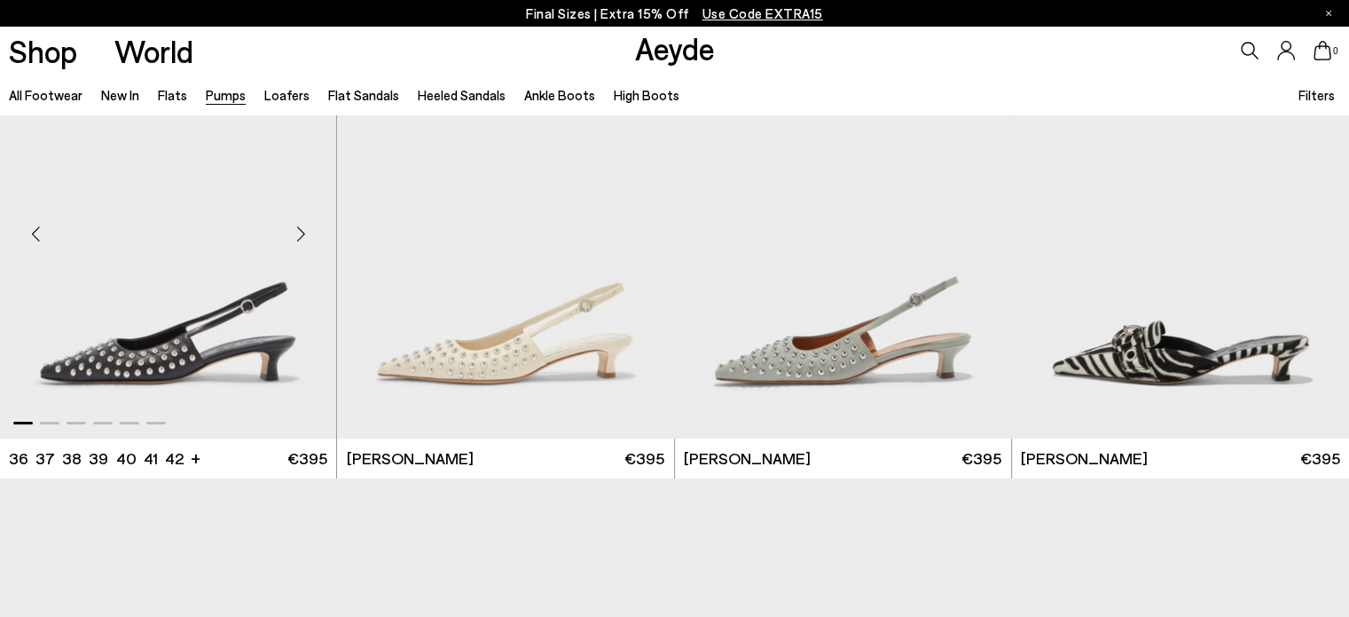
click at [309, 231] on div "Next slide" at bounding box center [300, 233] width 53 height 53
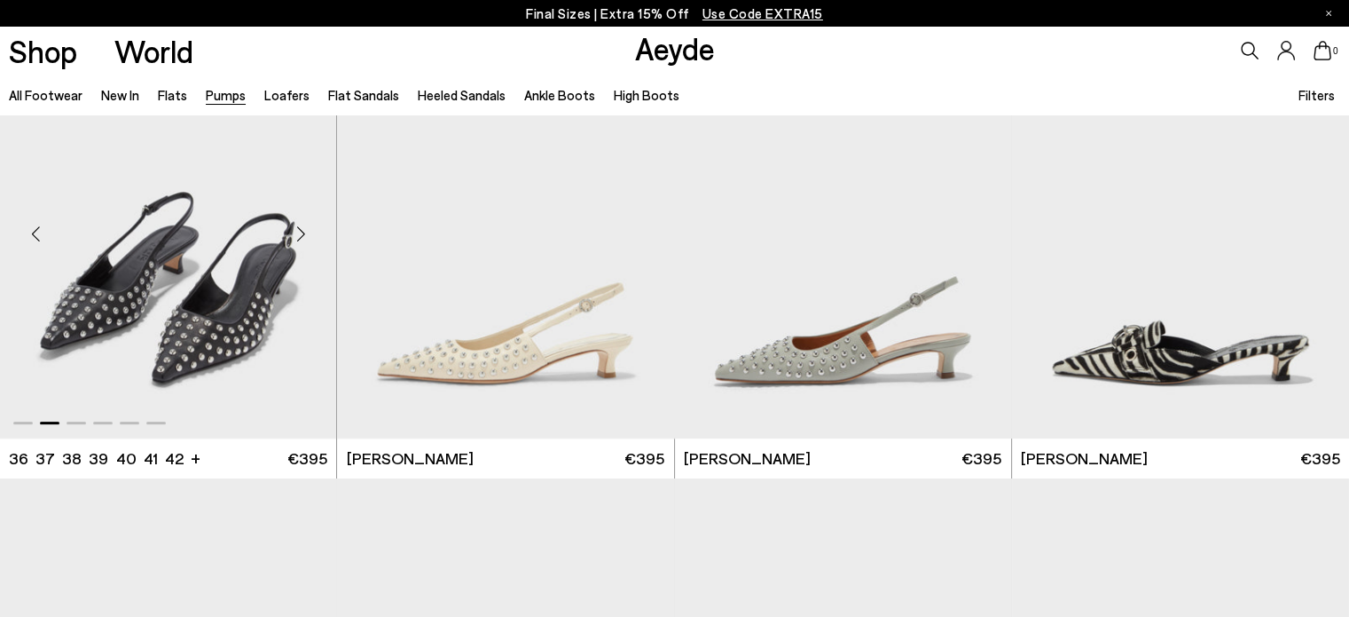
click at [309, 231] on div "Next slide" at bounding box center [300, 233] width 53 height 53
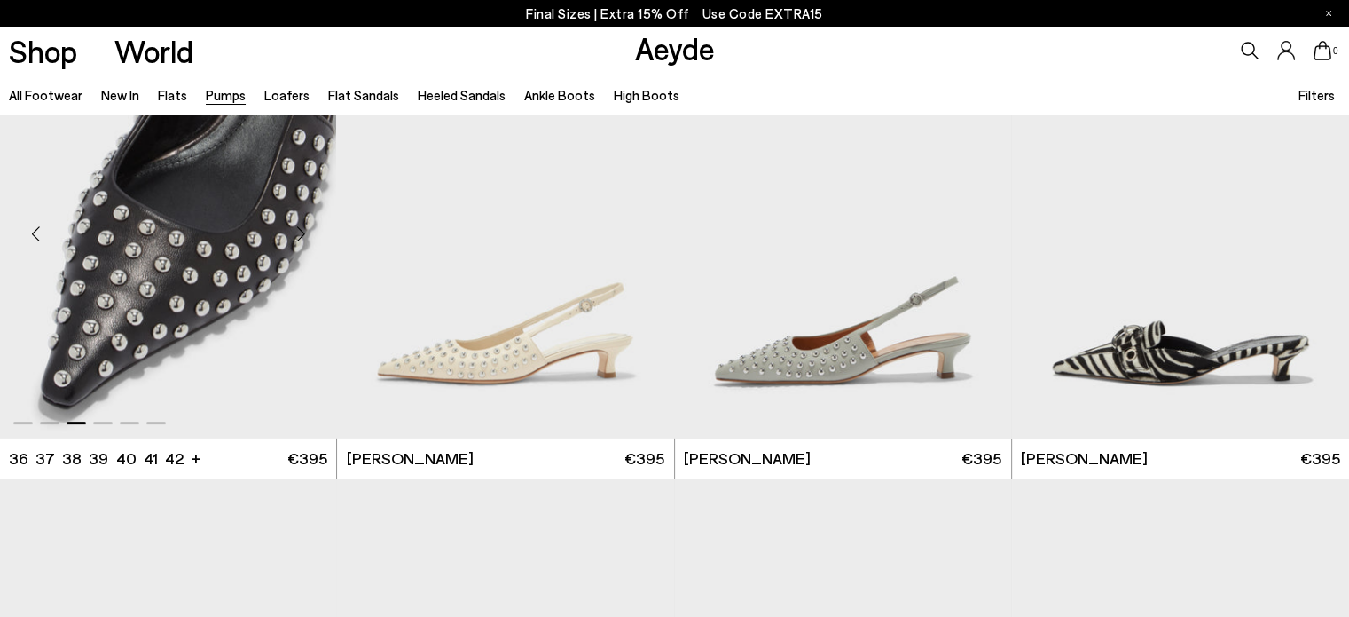
click at [309, 231] on div "Next slide" at bounding box center [300, 233] width 53 height 53
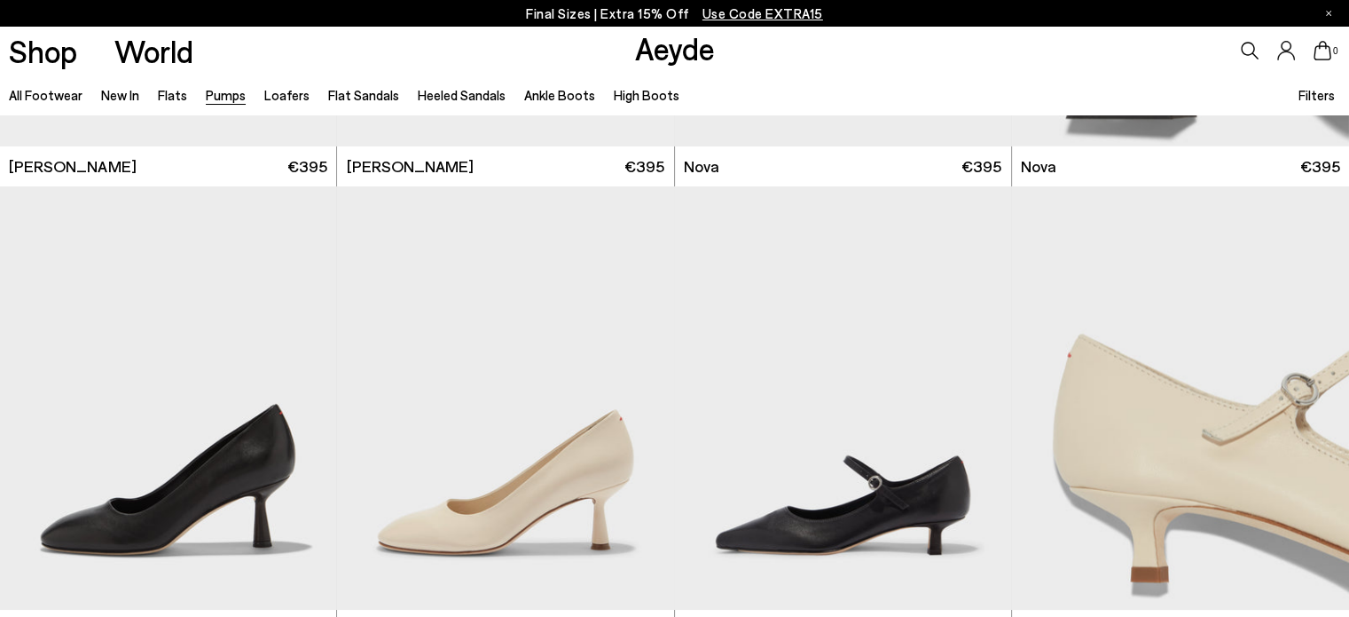
scroll to position [6398, 0]
